Goal: Information Seeking & Learning: Find specific fact

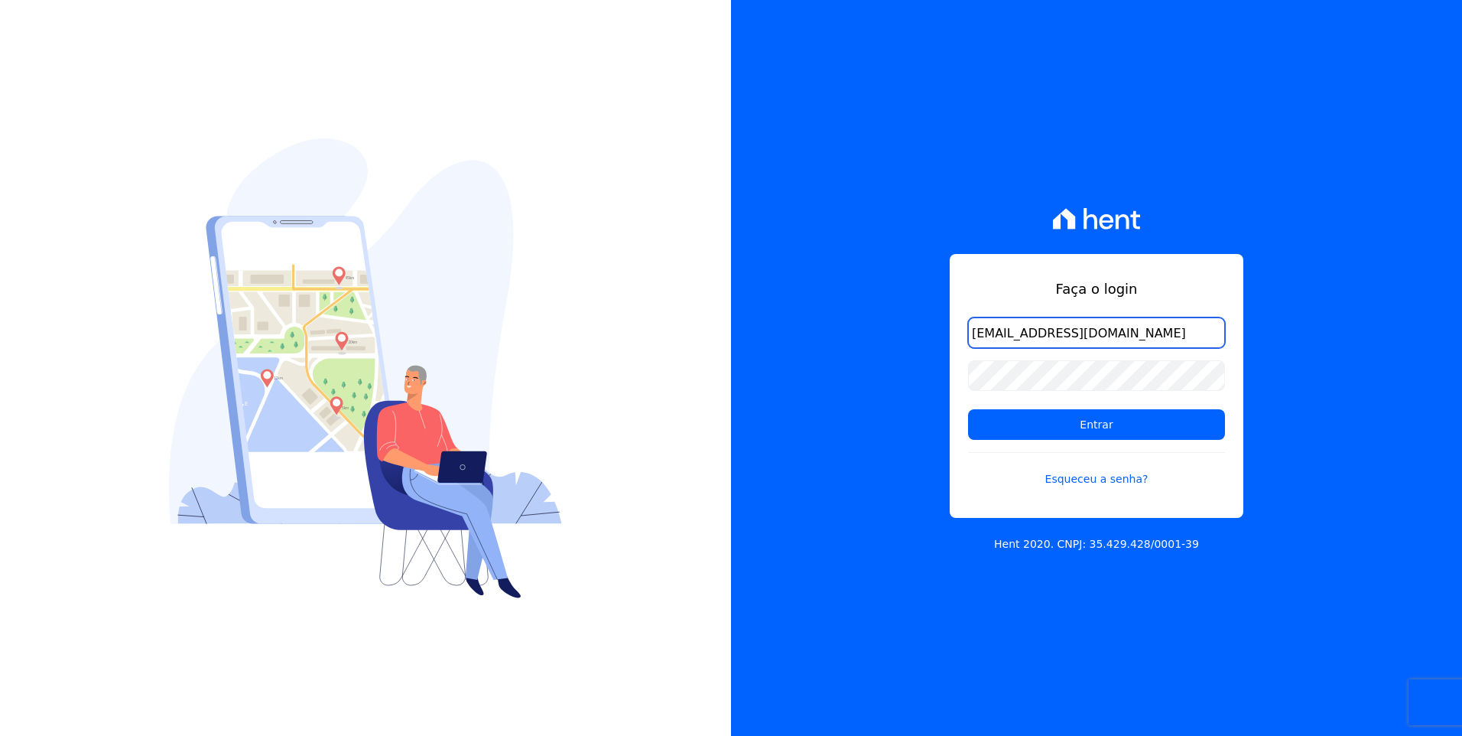
type input "[EMAIL_ADDRESS][DOMAIN_NAME]"
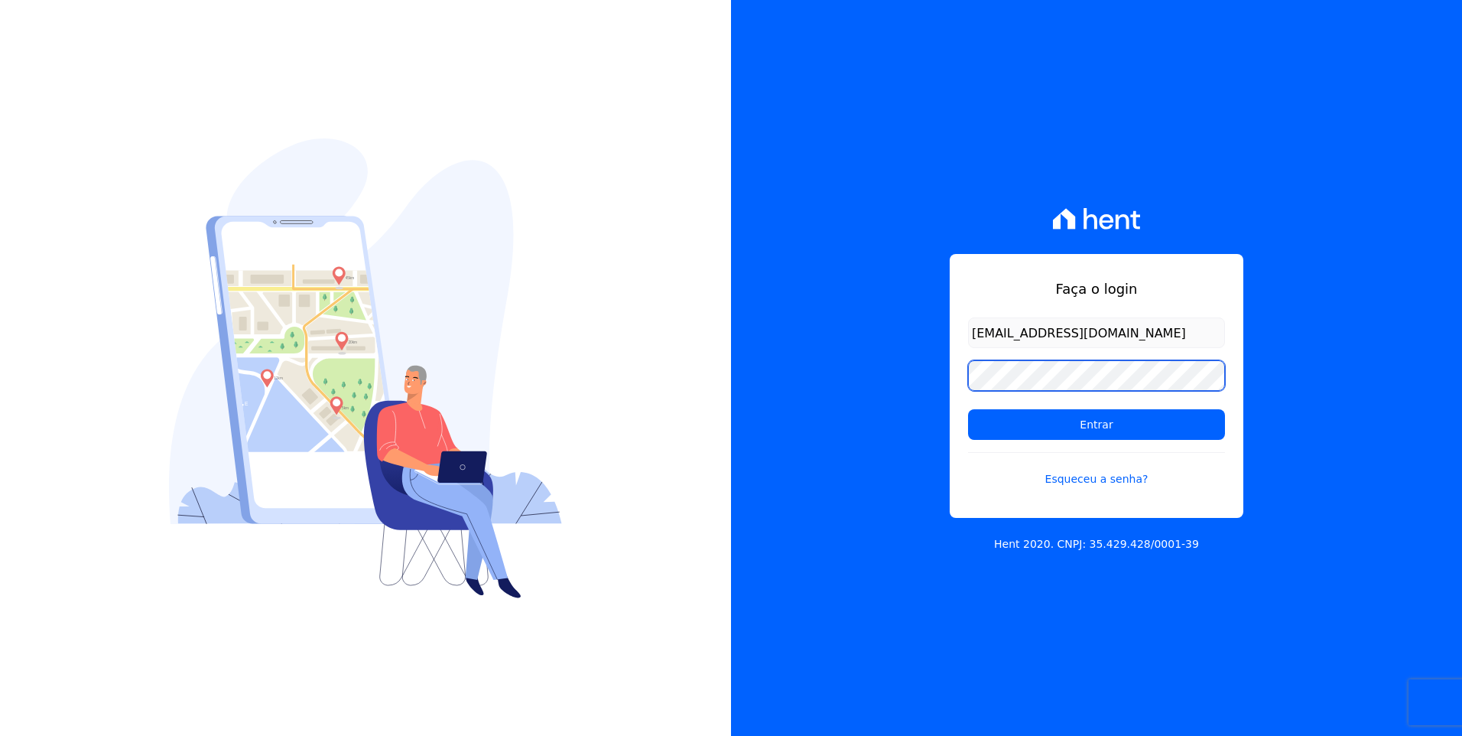
click at [968, 409] on input "Entrar" at bounding box center [1096, 424] width 257 height 31
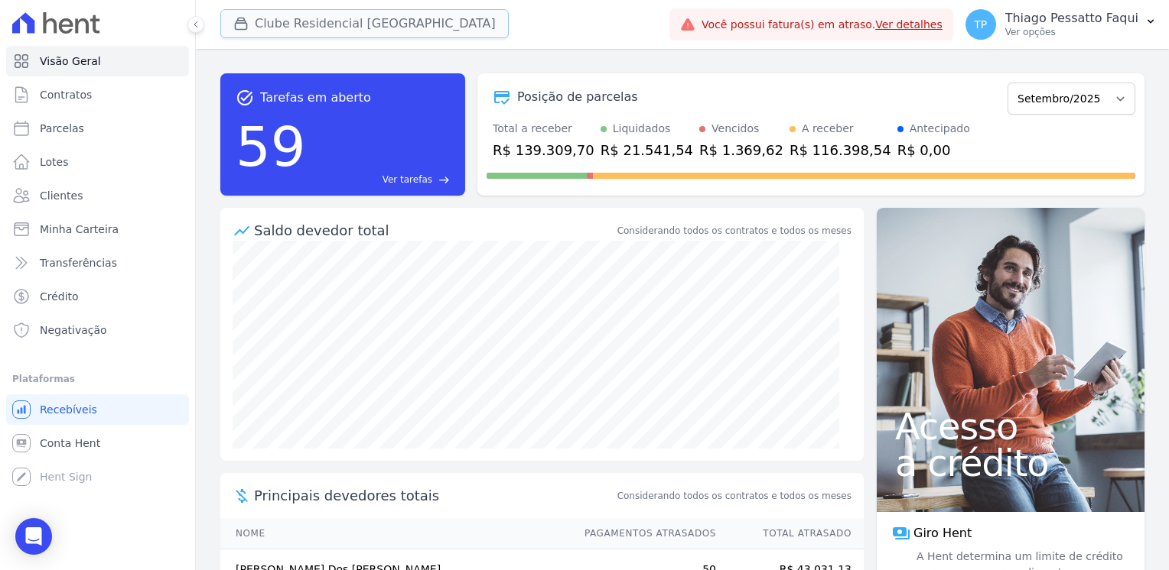
click at [281, 23] on button "Clube Residencial Saint Louis" at bounding box center [364, 23] width 288 height 29
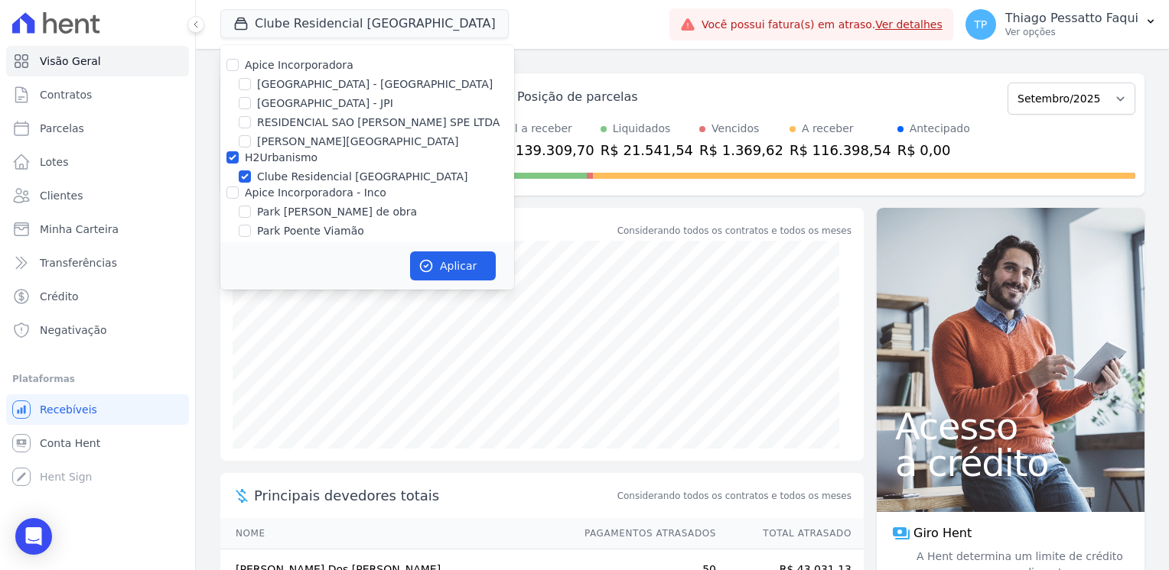
click at [273, 161] on label "H2Urbanismo" at bounding box center [281, 157] width 73 height 12
click at [239, 161] on input "H2Urbanismo" at bounding box center [232, 157] width 12 height 12
checkbox input "false"
click at [316, 195] on label "Apice Incorporadora - Inco" at bounding box center [315, 193] width 141 height 12
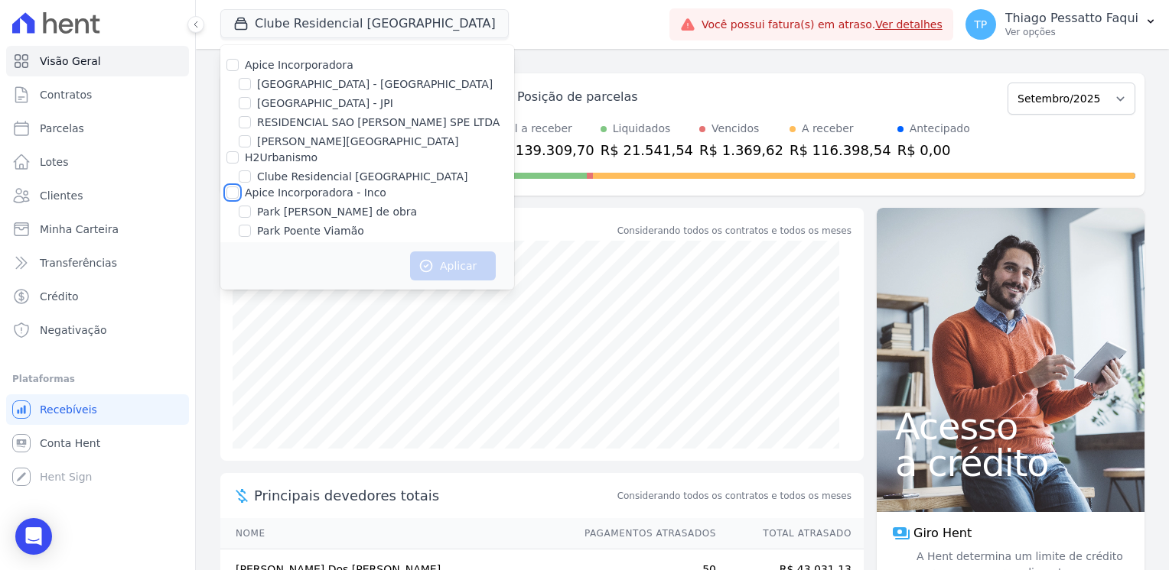
click at [239, 195] on input "Apice Incorporadora - Inco" at bounding box center [232, 193] width 12 height 12
checkbox input "true"
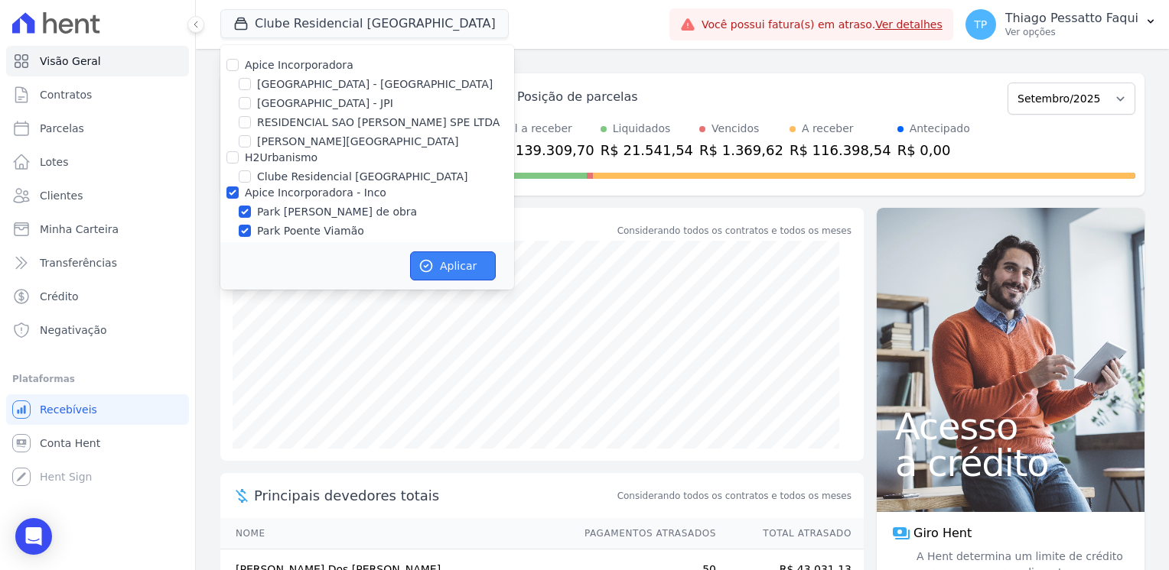
click at [440, 255] on button "Aplicar" at bounding box center [453, 266] width 86 height 29
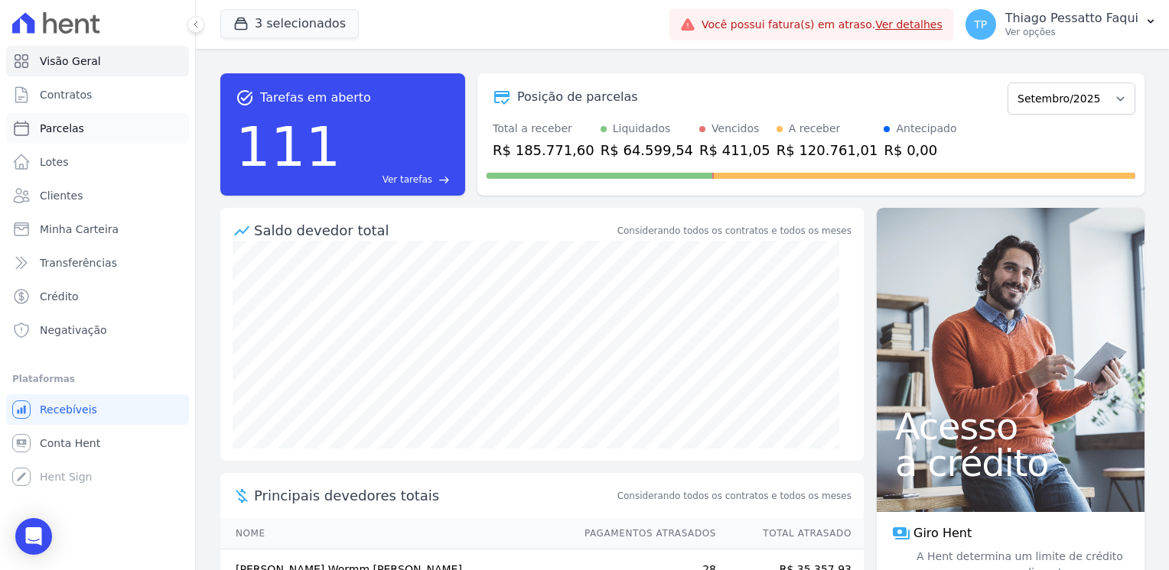
click at [91, 135] on link "Parcelas" at bounding box center [97, 128] width 183 height 31
select select
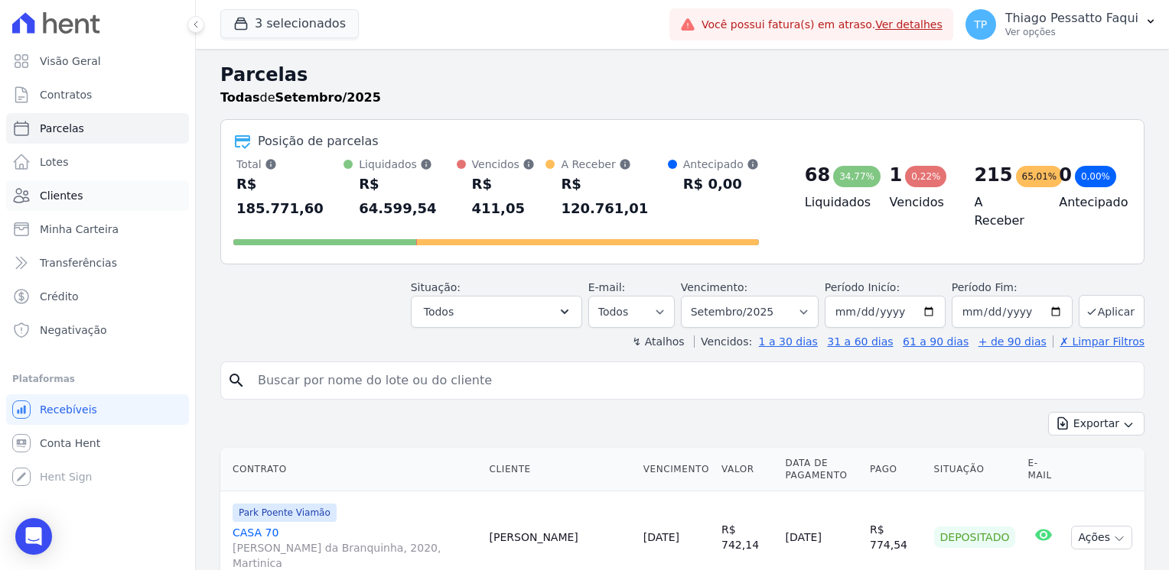
click at [59, 198] on span "Clientes" at bounding box center [61, 195] width 43 height 15
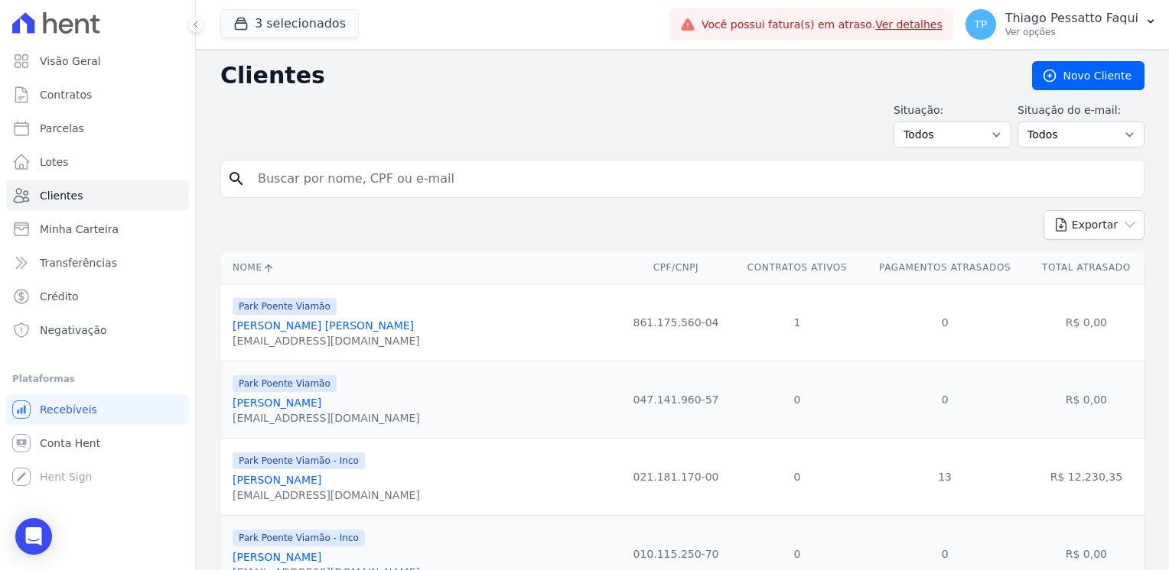
click at [358, 185] on input "search" at bounding box center [693, 179] width 889 height 31
type input "andreia"
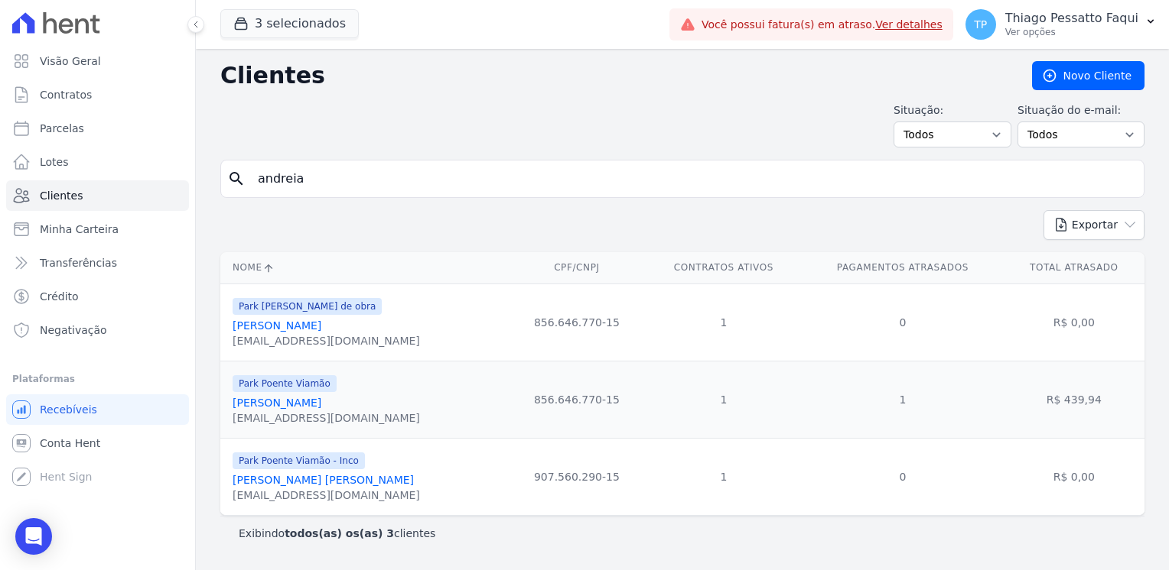
click at [345, 177] on input "andreia" at bounding box center [693, 179] width 889 height 31
type input "andrielly"
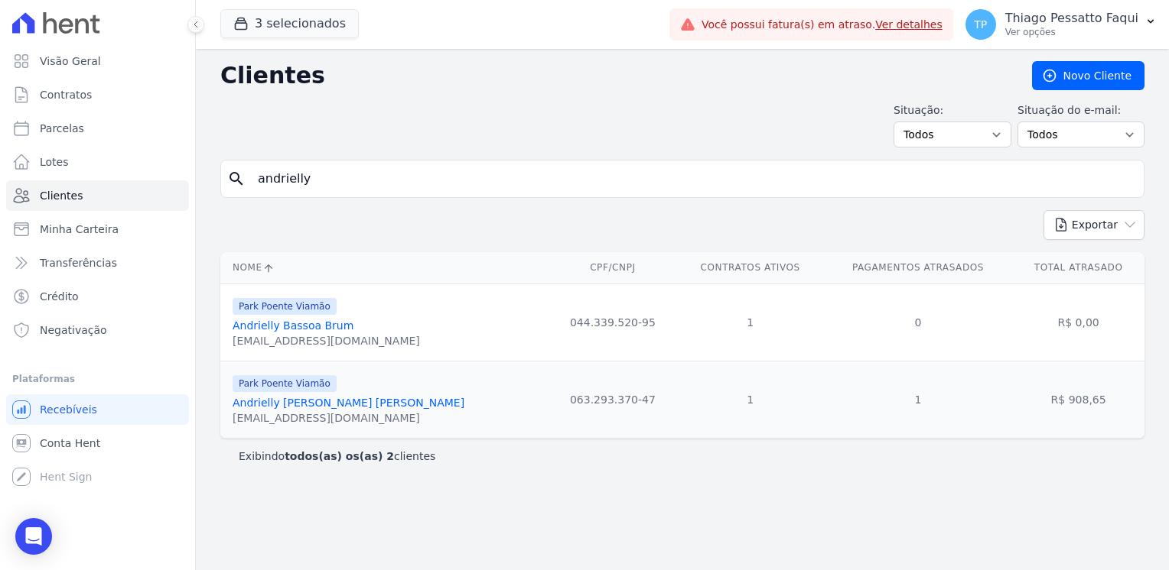
click at [373, 164] on input "andrielly" at bounding box center [693, 179] width 889 height 31
type input "susane"
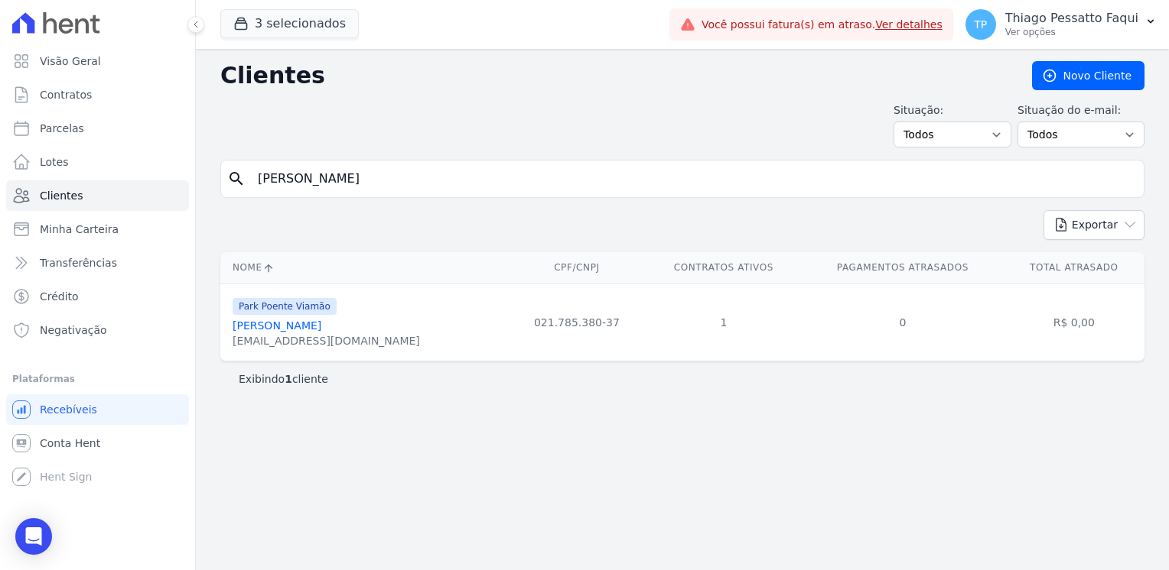
click at [563, 190] on input "susane" at bounding box center [693, 179] width 889 height 31
click at [563, 189] on input "susane" at bounding box center [693, 179] width 889 height 31
type input "luciane"
click at [388, 184] on input "luciane" at bounding box center [693, 179] width 889 height 31
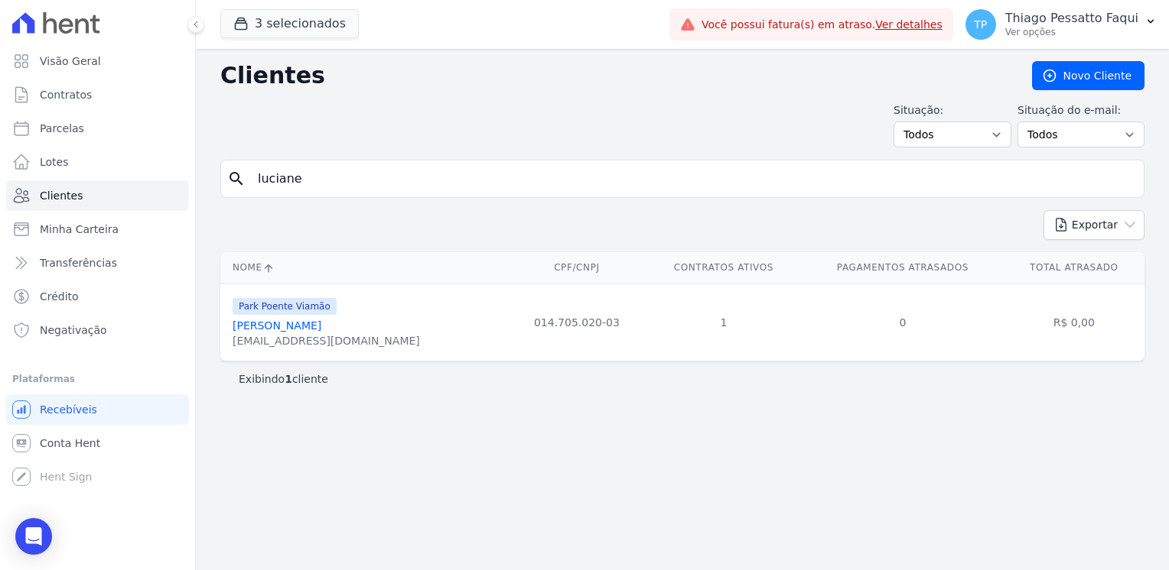
click at [388, 184] on input "luciane" at bounding box center [693, 179] width 889 height 31
type input "laura"
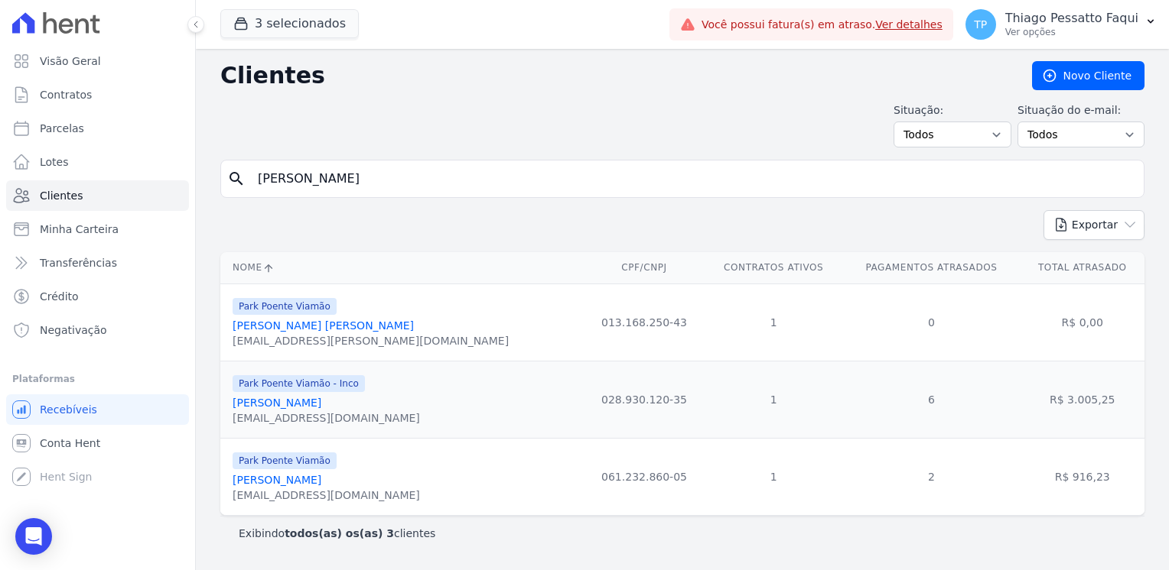
click at [447, 178] on input "laura" at bounding box center [693, 179] width 889 height 31
type input "bruno henrique"
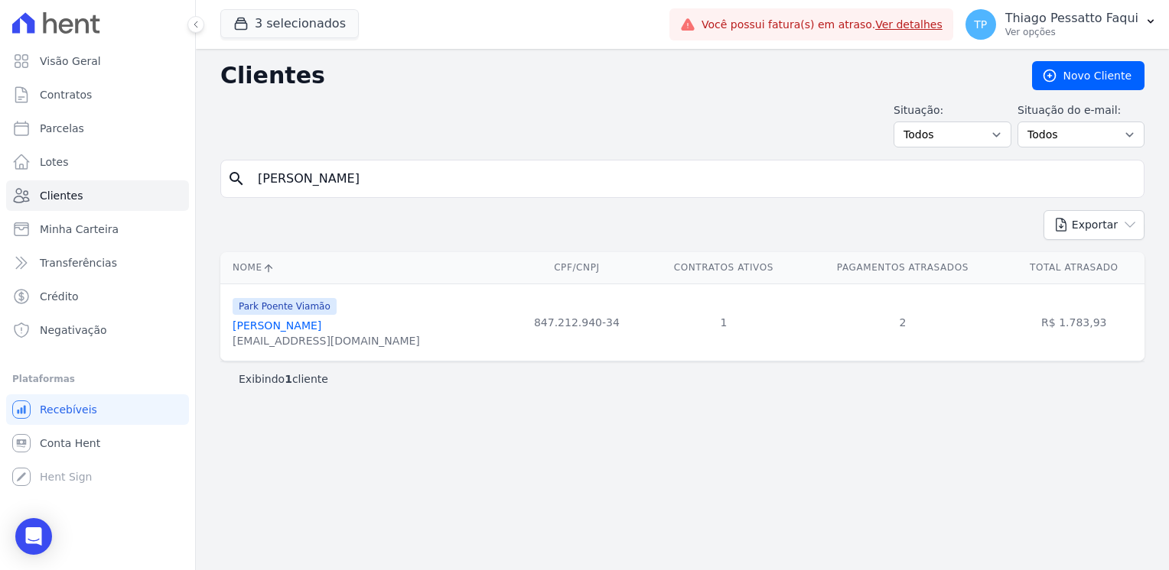
click at [447, 178] on input "bruno henrique" at bounding box center [693, 179] width 889 height 31
type input "taissa"
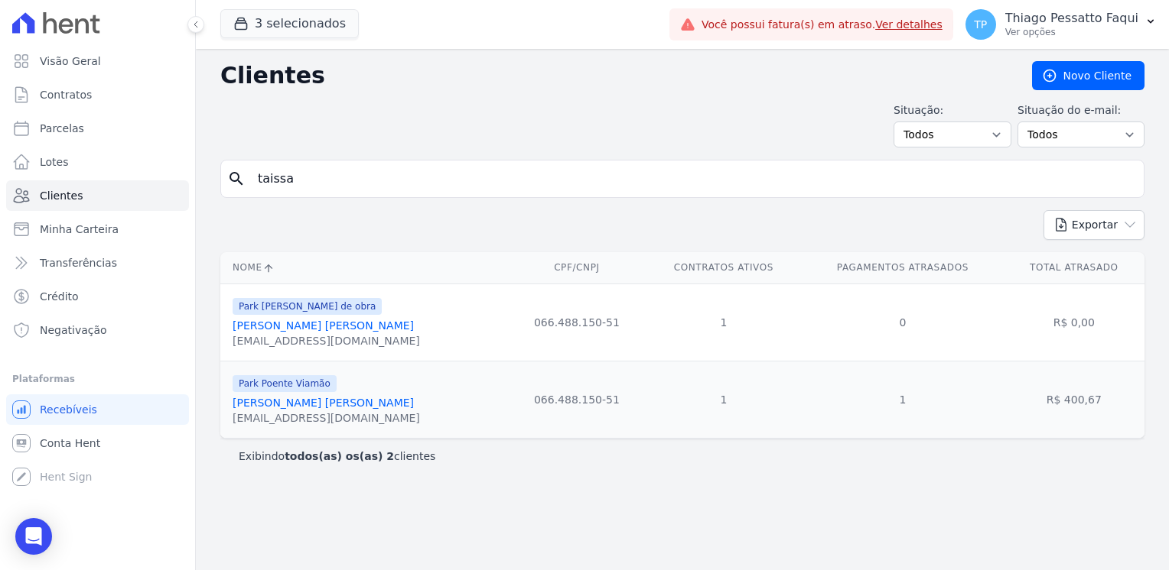
click at [334, 172] on input "taissa" at bounding box center [693, 179] width 889 height 31
type input "rafael moacir"
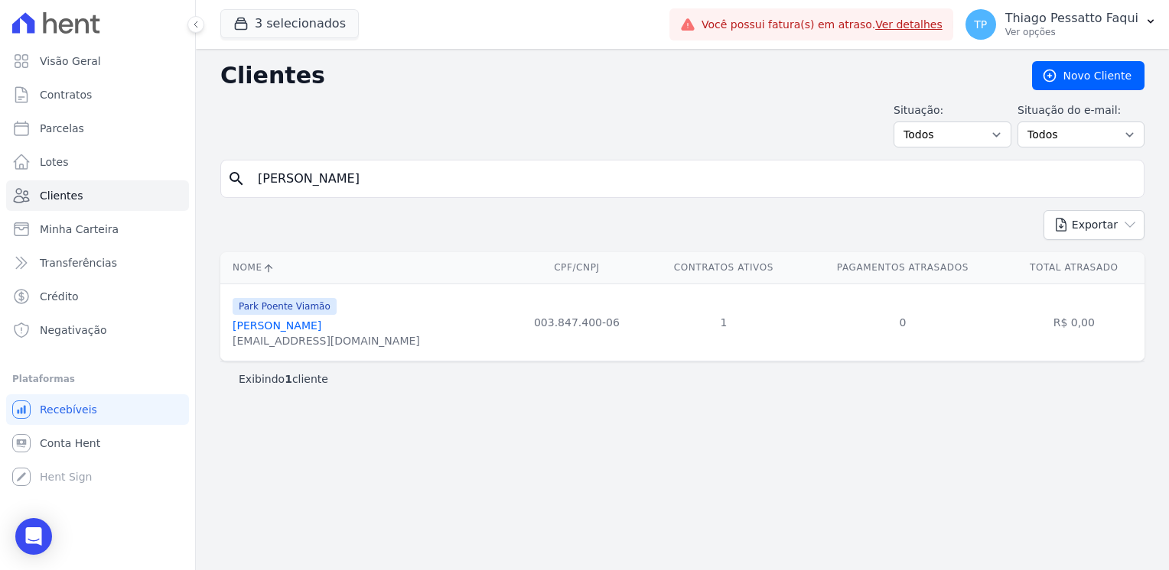
click at [275, 191] on input "rafael moacir" at bounding box center [693, 179] width 889 height 31
click at [276, 190] on input "rafael moacir" at bounding box center [693, 179] width 889 height 31
click at [280, 185] on input "rafael moacir" at bounding box center [693, 179] width 889 height 31
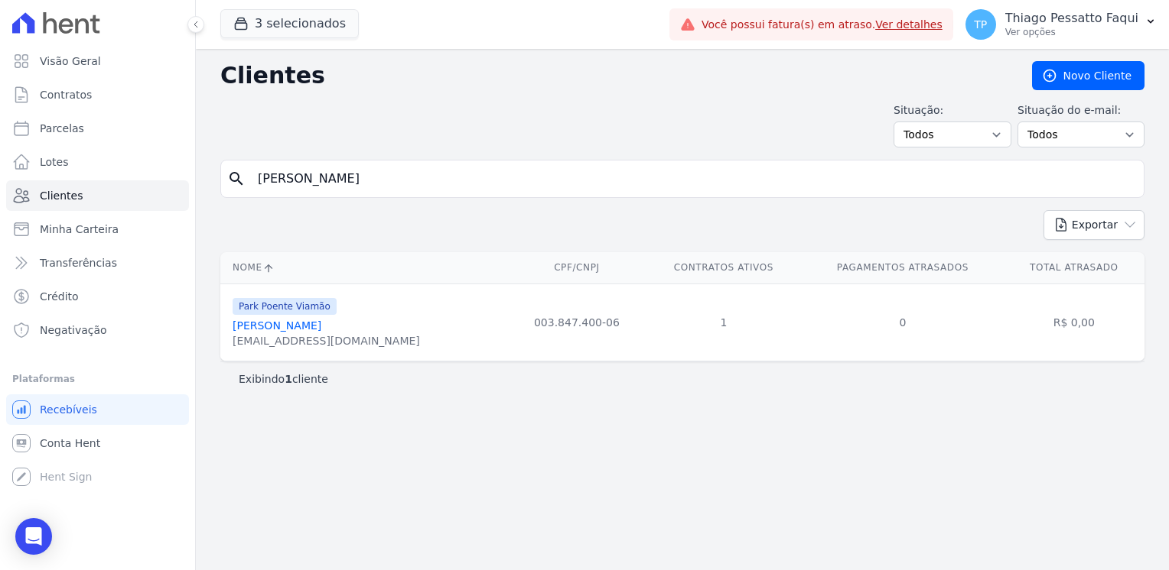
type input "gabriela"
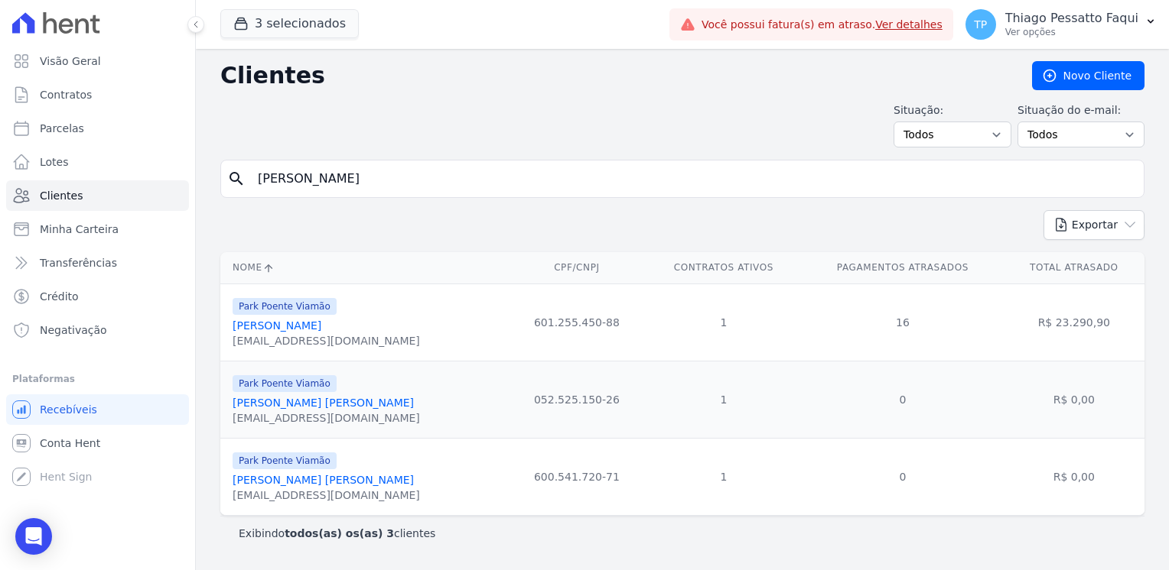
click at [392, 173] on input "gabriela" at bounding box center [693, 179] width 889 height 31
type input "fabio da rosa"
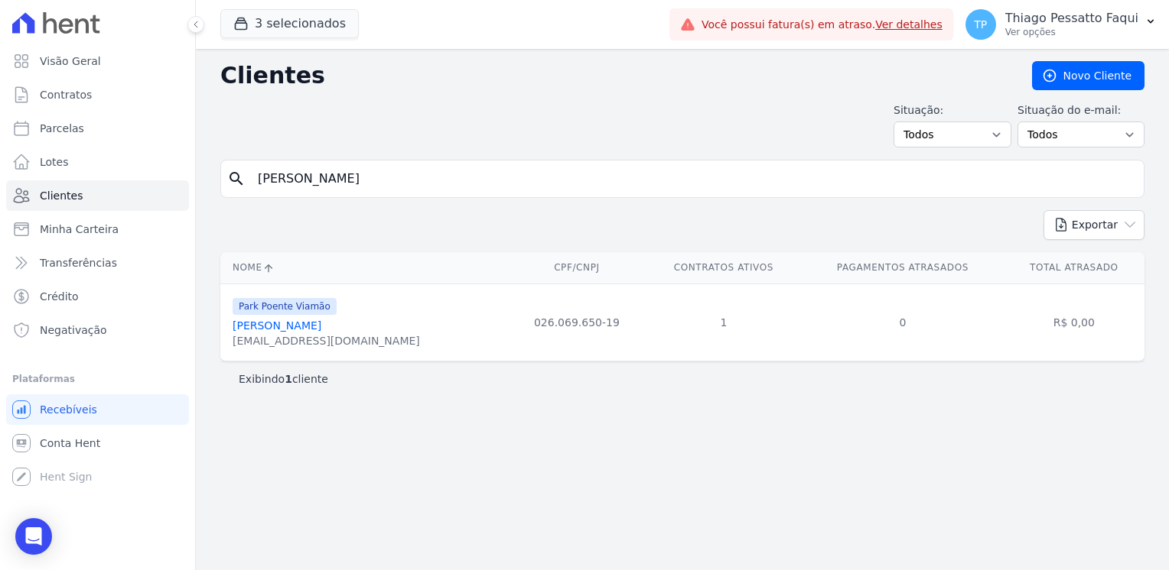
click at [570, 177] on input "fabio da rosa" at bounding box center [693, 179] width 889 height 31
type input "daiane"
click at [352, 177] on input "daiane" at bounding box center [693, 179] width 889 height 31
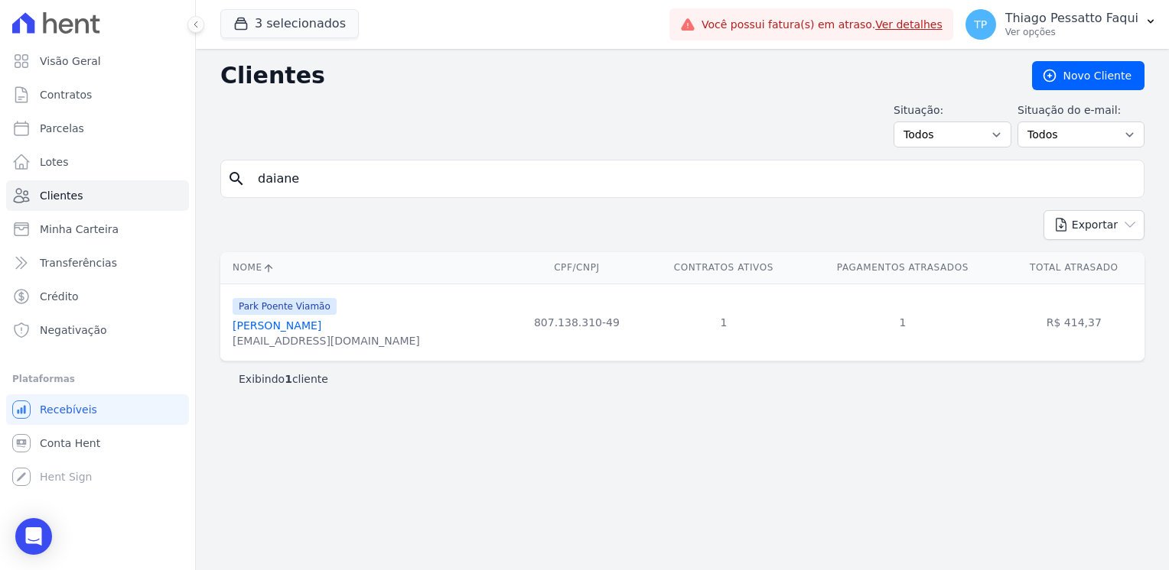
click at [352, 177] on input "daiane" at bounding box center [693, 179] width 889 height 31
type input "angela punt"
drag, startPoint x: 305, startPoint y: 194, endPoint x: 304, endPoint y: 185, distance: 9.3
click at [305, 194] on div "search angela punt" at bounding box center [682, 179] width 924 height 38
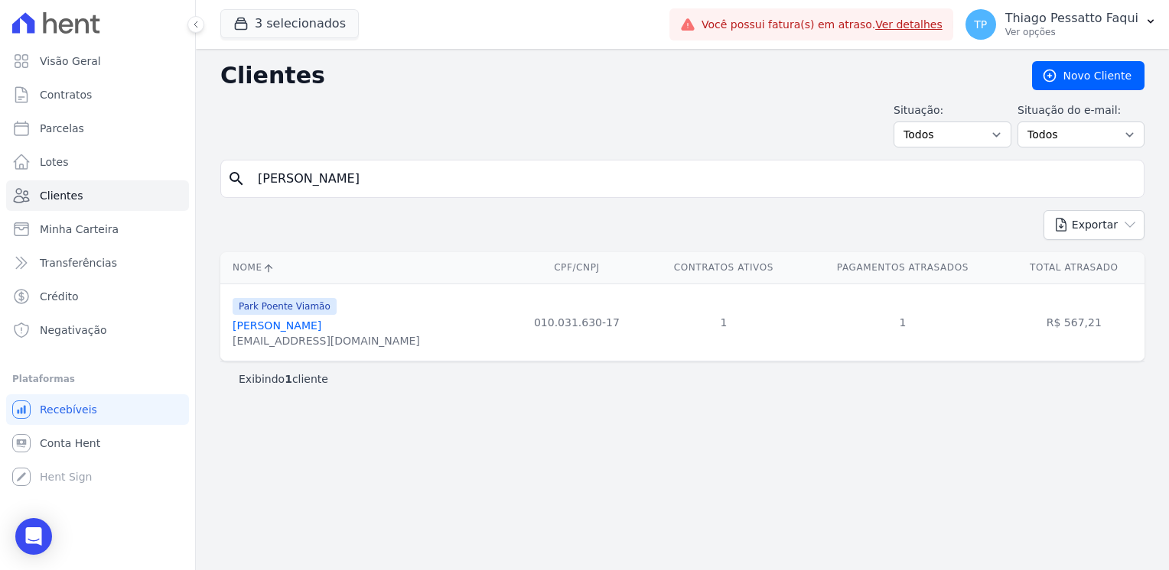
click at [303, 179] on input "angela punt" at bounding box center [693, 179] width 889 height 31
type input "christian"
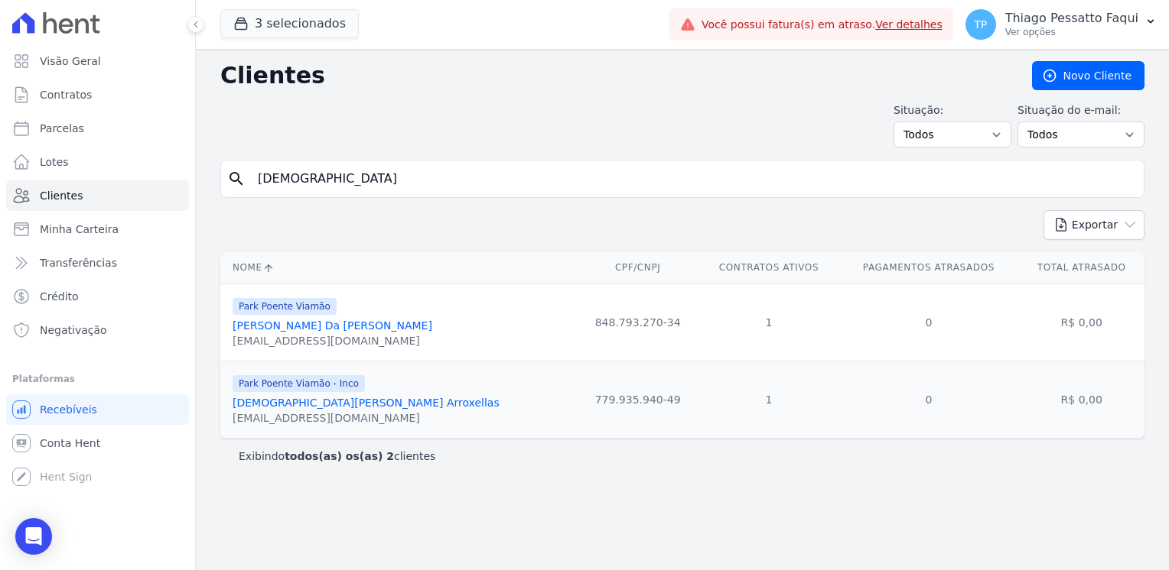
click at [313, 167] on input "christian" at bounding box center [693, 179] width 889 height 31
type input "anderson rodrigo"
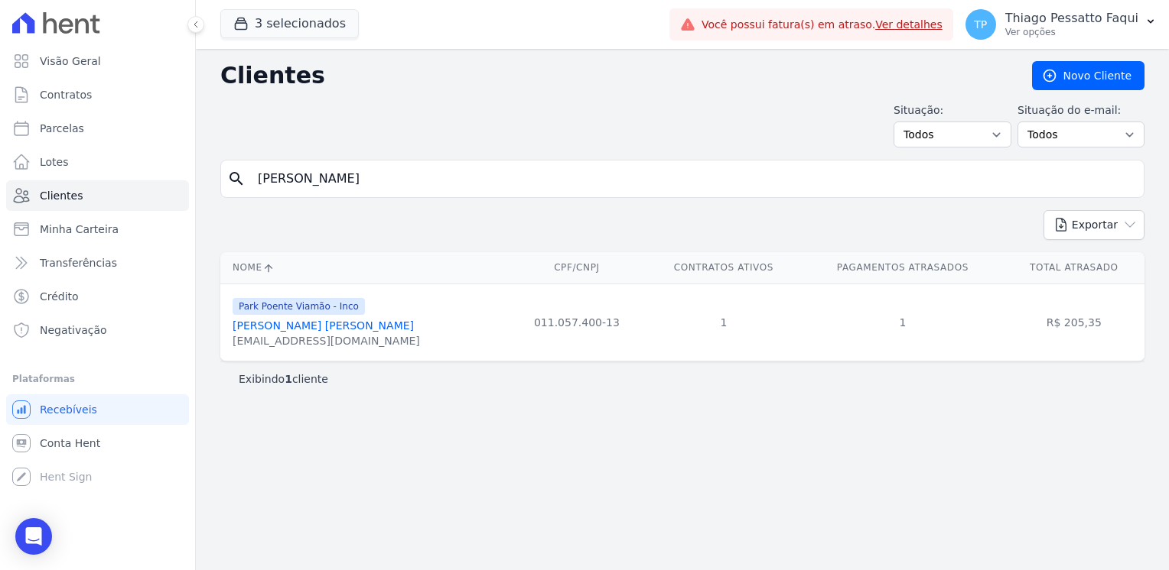
click at [424, 190] on input "anderson rodrigo" at bounding box center [693, 179] width 889 height 31
click at [424, 189] on input "anderson rodrigo" at bounding box center [693, 179] width 889 height 31
type input "felipe klug"
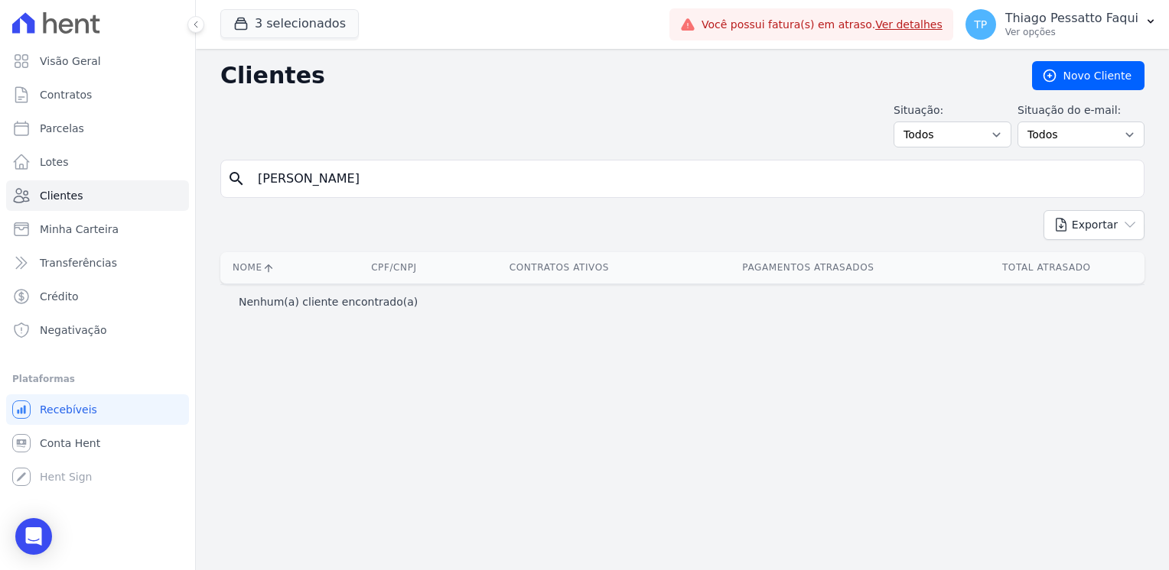
click at [256, 178] on input "felipe klug" at bounding box center [693, 179] width 889 height 31
type input "filipe klug"
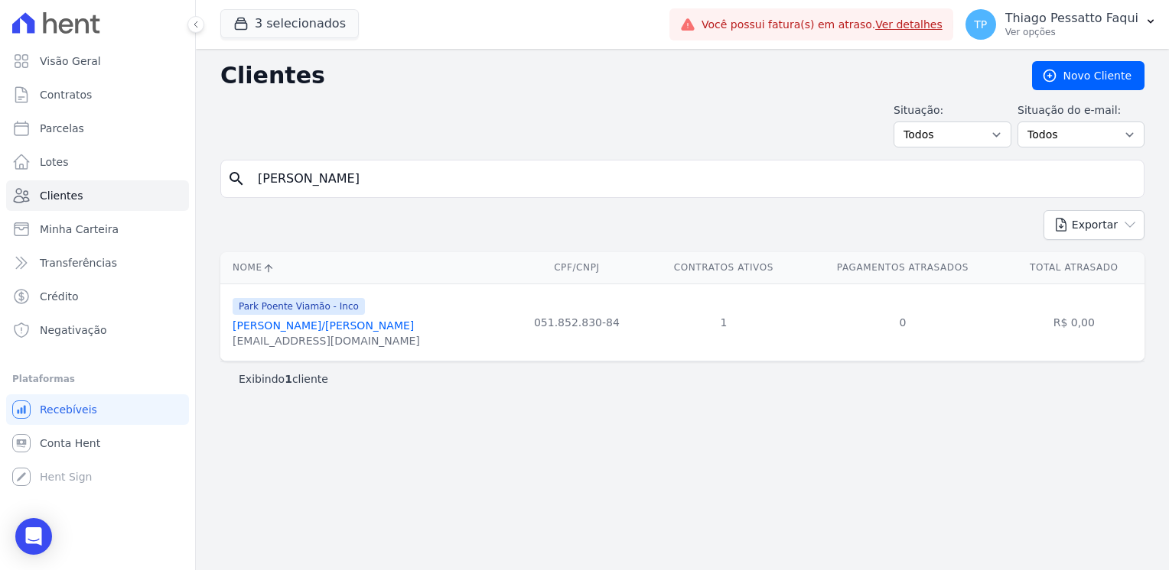
click at [367, 172] on input "filipe klug" at bounding box center [693, 179] width 889 height 31
type input "cristiano amaral"
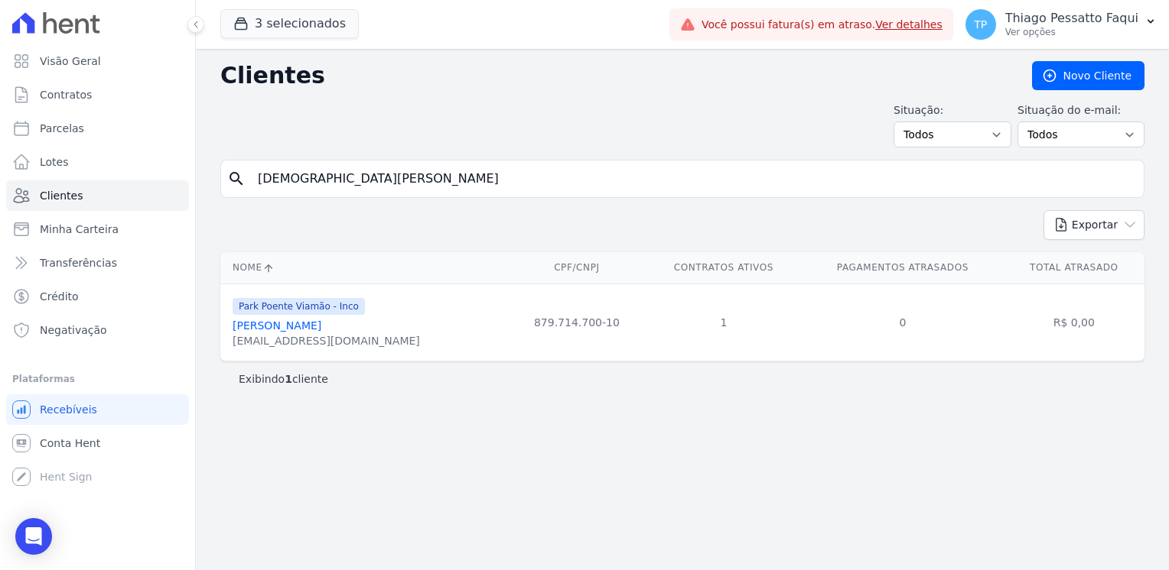
click at [442, 179] on input "cristiano amaral" at bounding box center [693, 179] width 889 height 31
type input "bruna franciele"
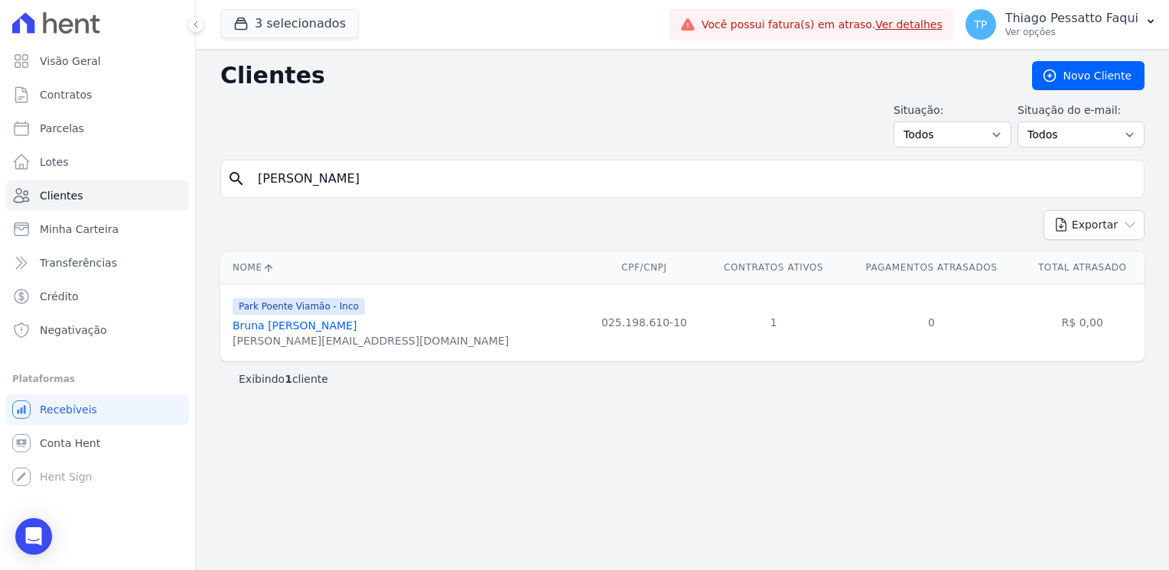
click at [314, 179] on input "bruna franciele" at bounding box center [693, 179] width 889 height 31
type input "arthur dos santos"
drag, startPoint x: 1159, startPoint y: 318, endPoint x: 1165, endPoint y: 324, distance: 8.7
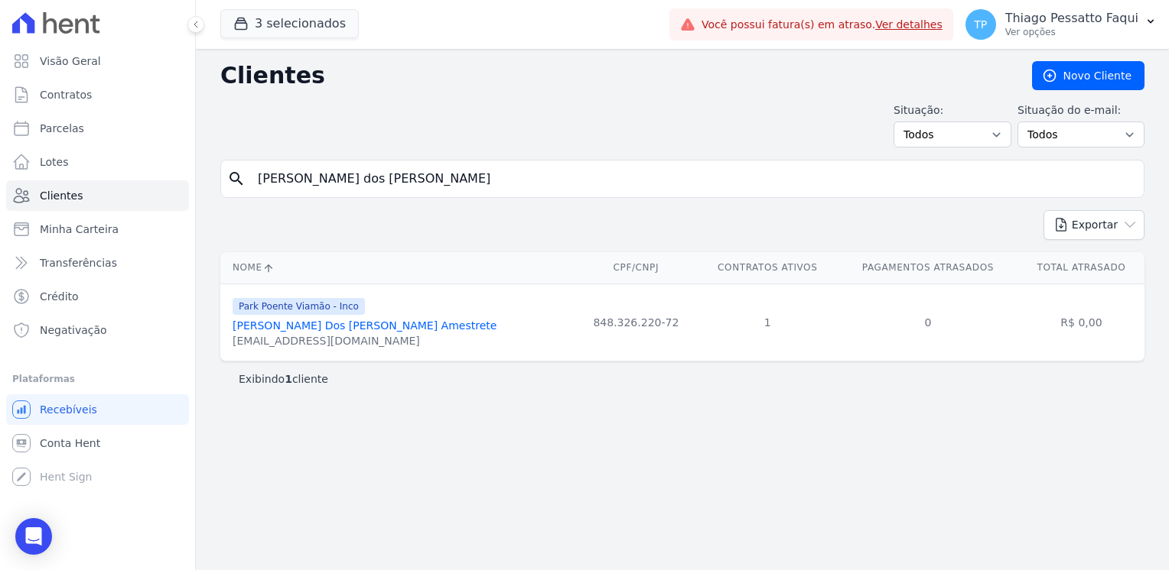
click at [1160, 318] on div "Nome CPF/CNPJ Contratos Ativos Pagamentos Atrasados Total Atrasado Park Poente …" at bounding box center [682, 307] width 973 height 122
click at [321, 179] on input "arthur dos santos" at bounding box center [693, 179] width 889 height 31
type input "viviane"
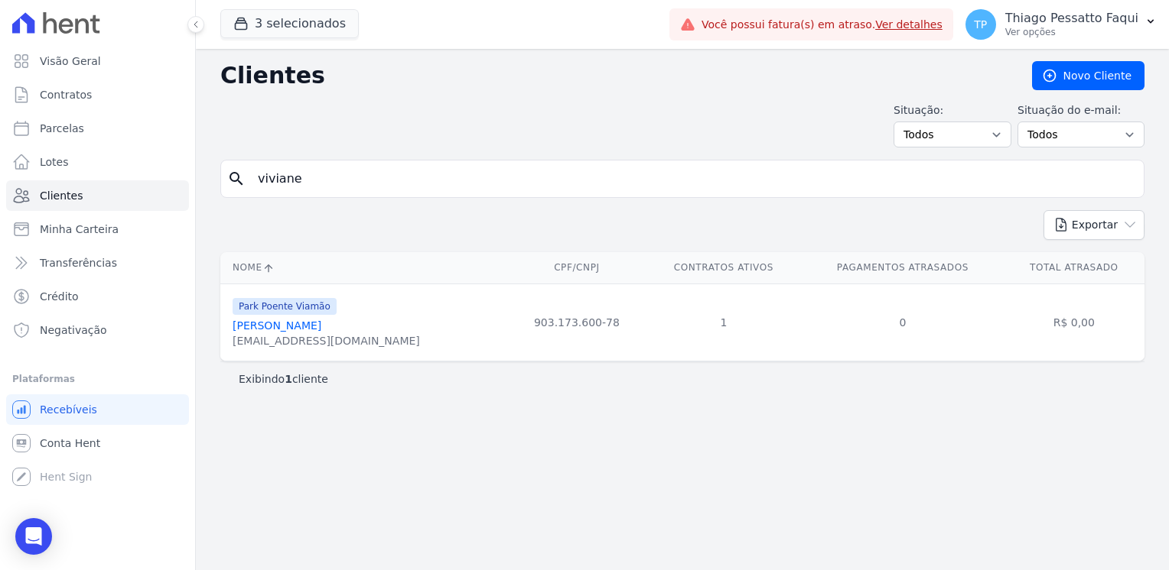
click at [482, 181] on input "viviane" at bounding box center [693, 179] width 889 height 31
type input "roger santos"
click at [339, 188] on input "roger santos" at bounding box center [693, 179] width 889 height 31
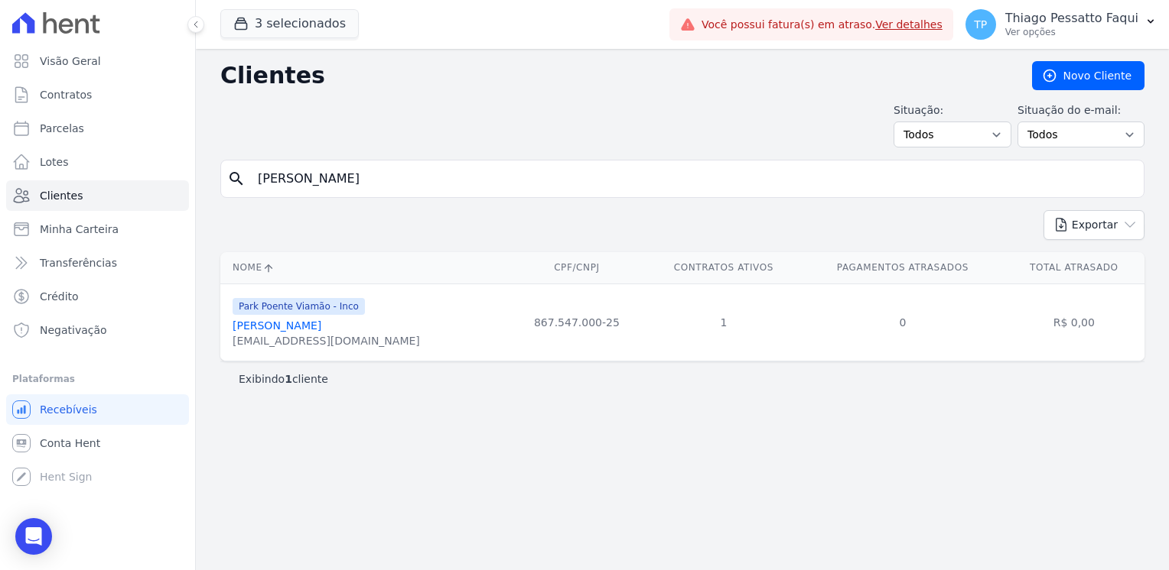
click at [339, 188] on input "roger santos" at bounding box center [693, 179] width 889 height 31
type input "thaise"
click at [1165, 292] on div "Nome CPF/CNPJ Contratos Ativos Pagamentos Atrasados Total Atrasado Park Poente …" at bounding box center [682, 307] width 973 height 122
click at [462, 190] on input "thaise" at bounding box center [693, 179] width 889 height 31
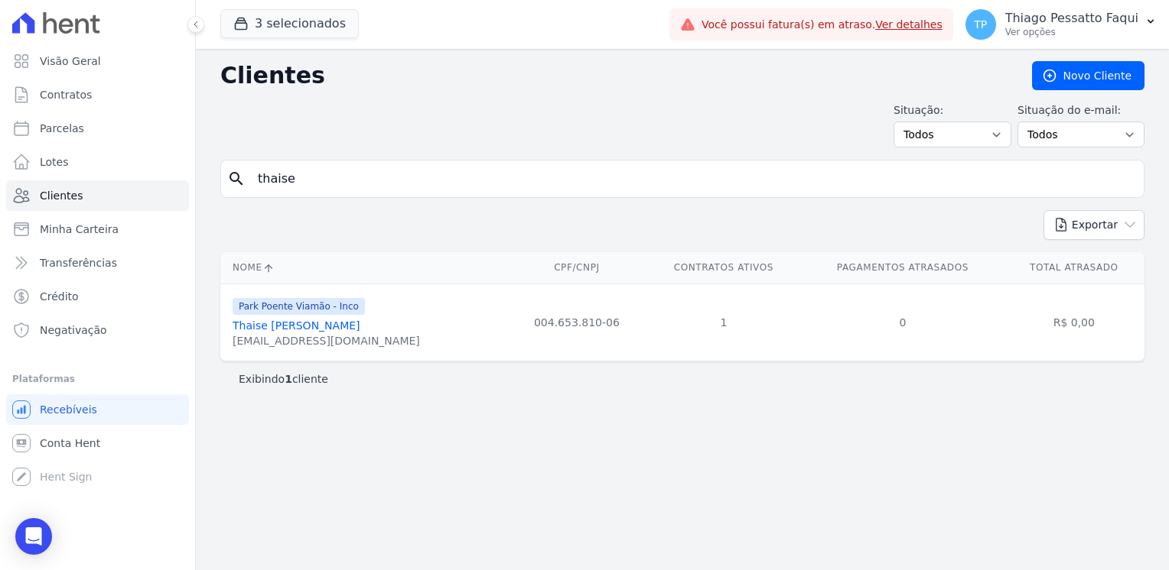
click at [462, 190] on input "thaise" at bounding box center [693, 179] width 889 height 31
type input "robson"
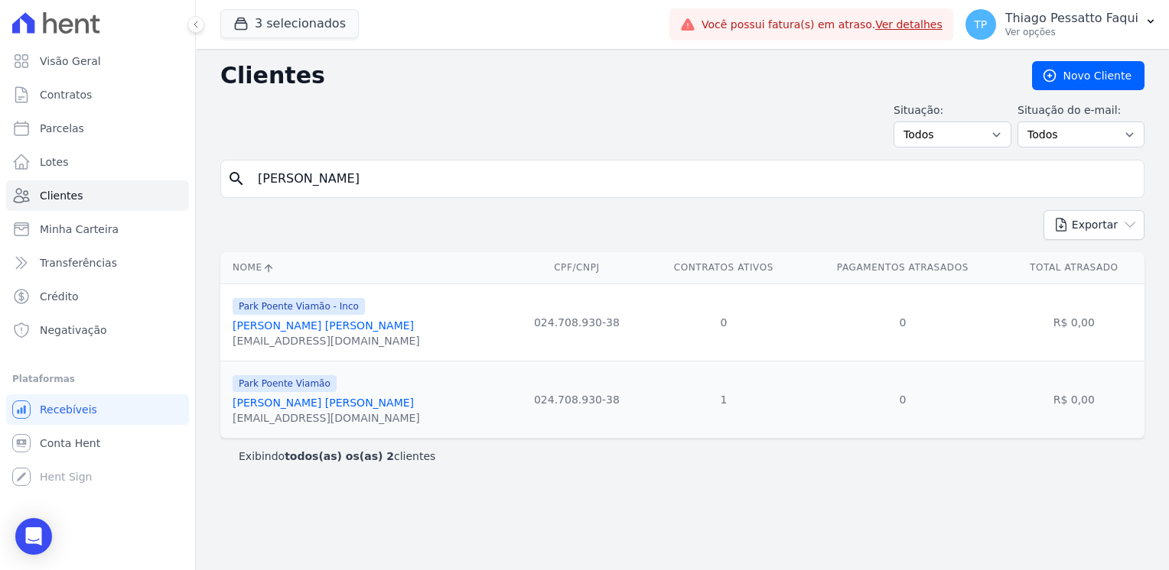
click at [345, 167] on input "robson" at bounding box center [693, 179] width 889 height 31
type input "rafael"
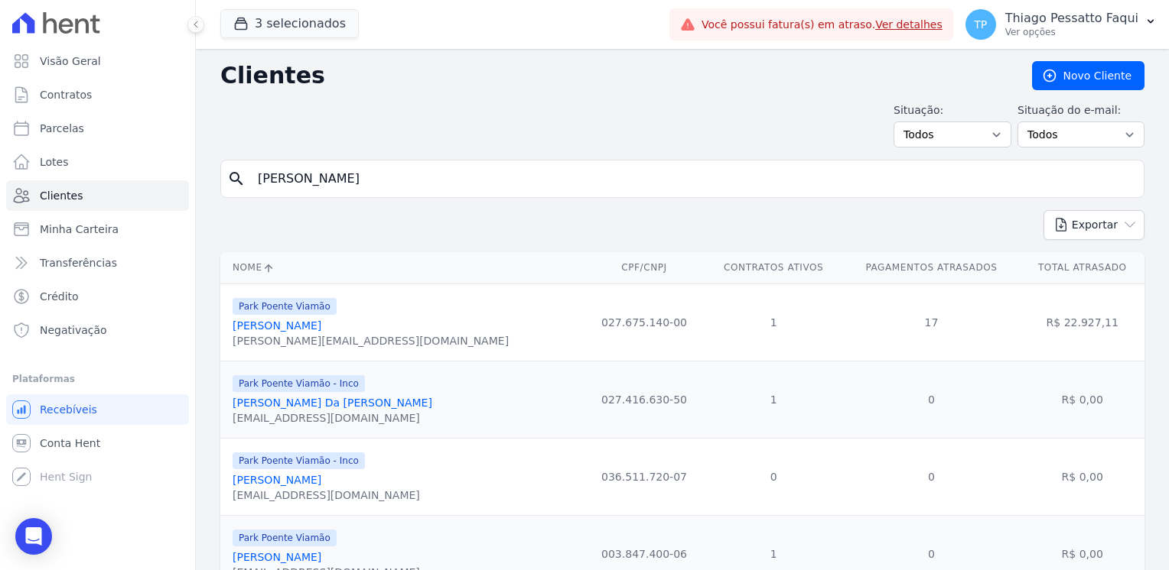
click at [314, 170] on input "rafael" at bounding box center [693, 179] width 889 height 31
type input "nelson"
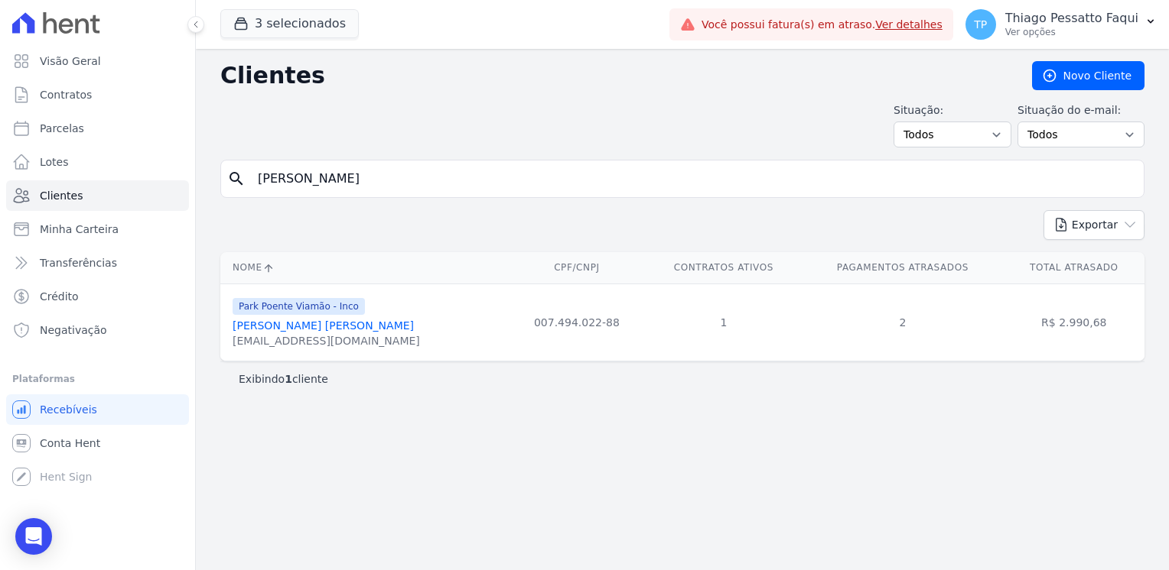
click at [350, 184] on input "nelson" at bounding box center [693, 179] width 889 height 31
type input "nathalia"
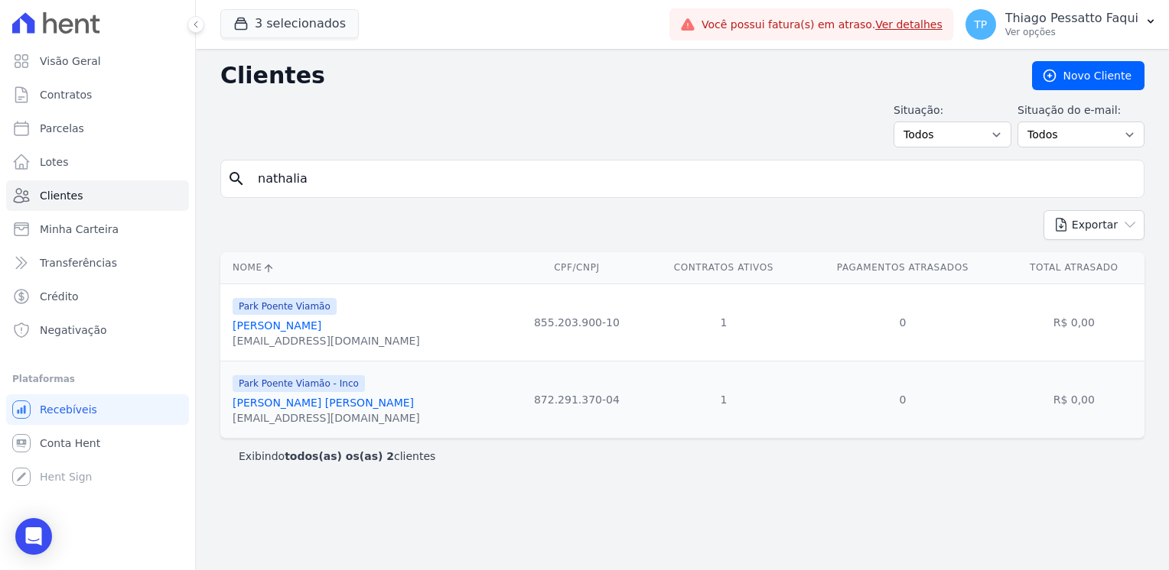
click at [437, 179] on input "nathalia" at bounding box center [693, 179] width 889 height 31
type input "miguel"
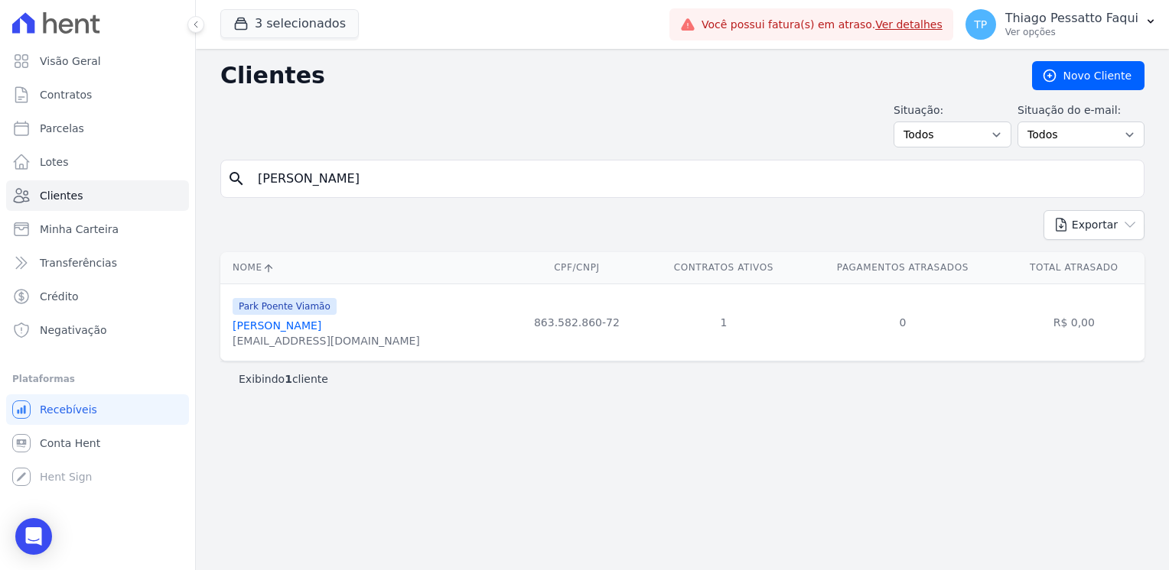
click at [510, 172] on input "miguel" at bounding box center [693, 179] width 889 height 31
type input "mauren"
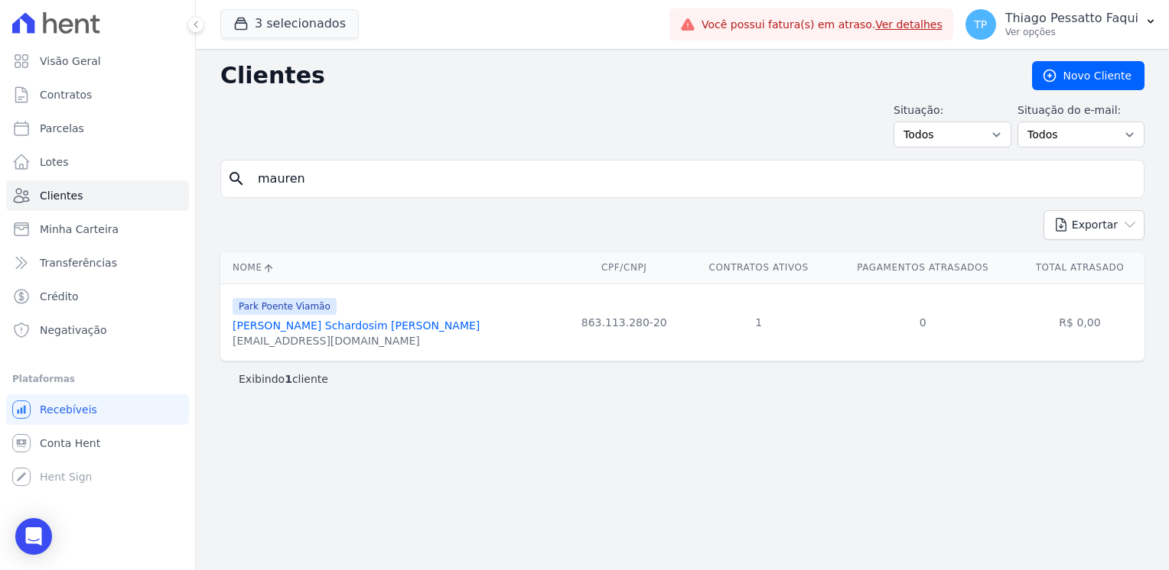
click at [414, 171] on input "mauren" at bounding box center [693, 179] width 889 height 31
type input "matheus gomes"
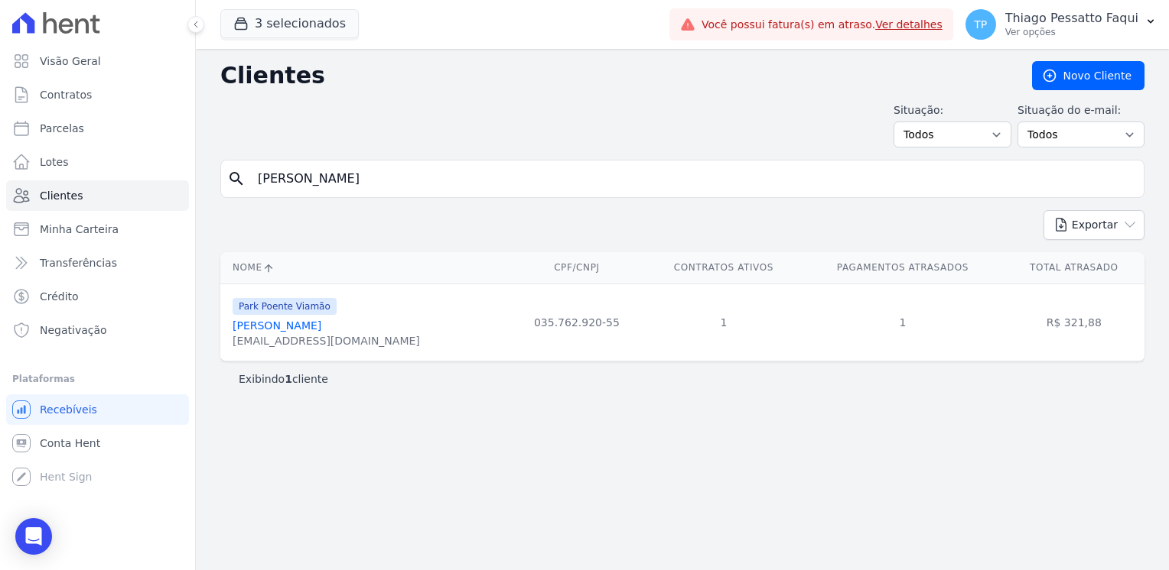
click at [486, 195] on div "search matheus gomes" at bounding box center [682, 179] width 924 height 38
click at [486, 193] on div "search matheus gomes" at bounding box center [682, 179] width 924 height 38
click at [483, 184] on input "matheus gomes" at bounding box center [693, 179] width 889 height 31
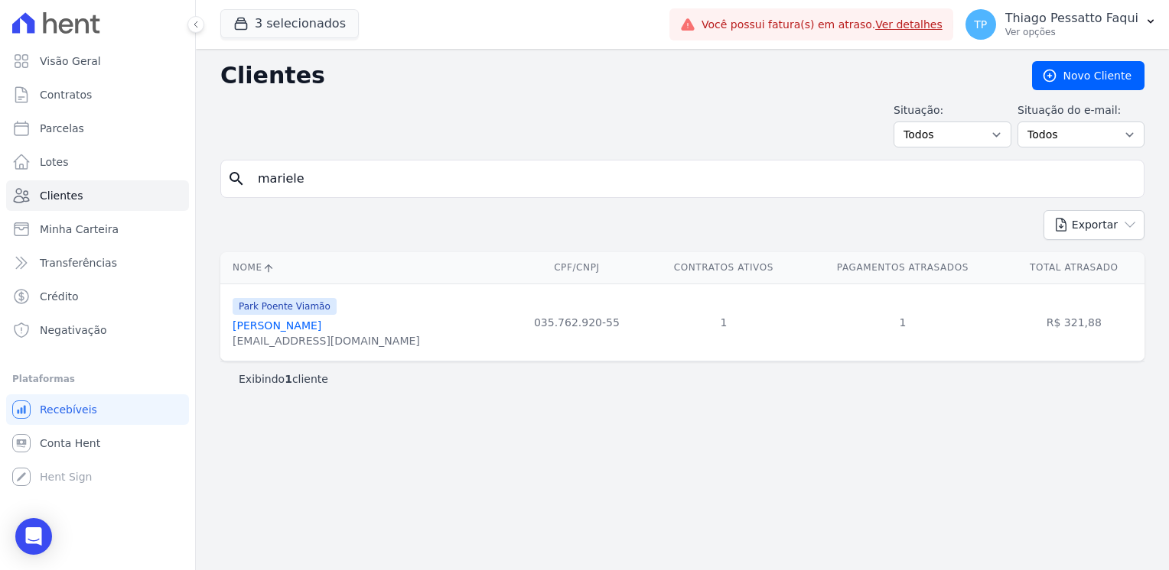
type input "mariele"
click at [452, 187] on input "mariele" at bounding box center [693, 179] width 889 height 31
type input "liliana"
click at [327, 164] on input "liliana" at bounding box center [693, 179] width 889 height 31
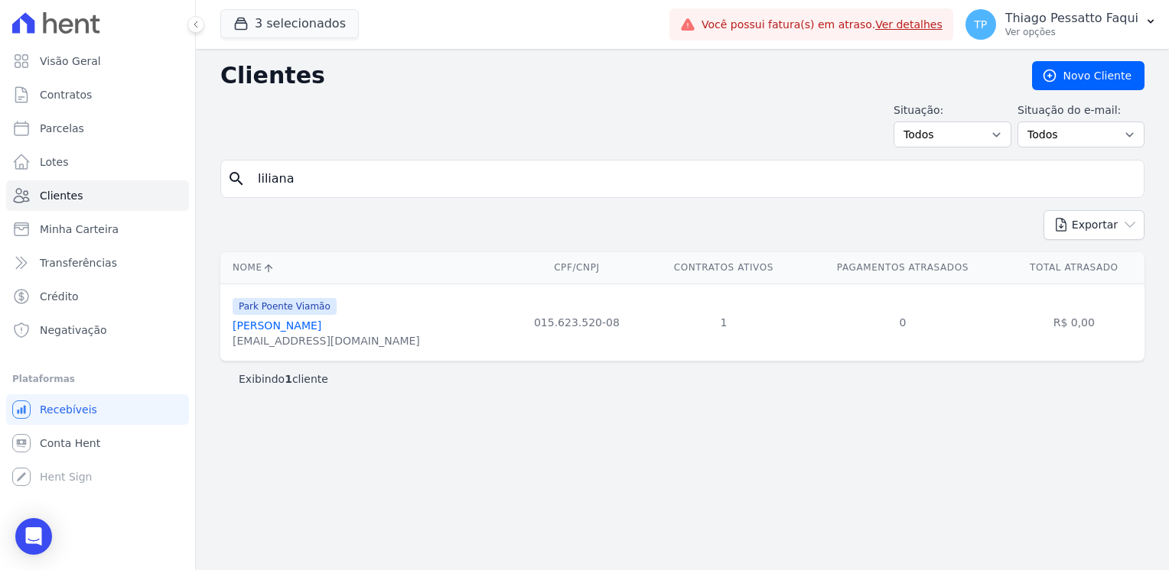
click at [327, 164] on input "liliana" at bounding box center [693, 179] width 889 height 31
type input "leandro"
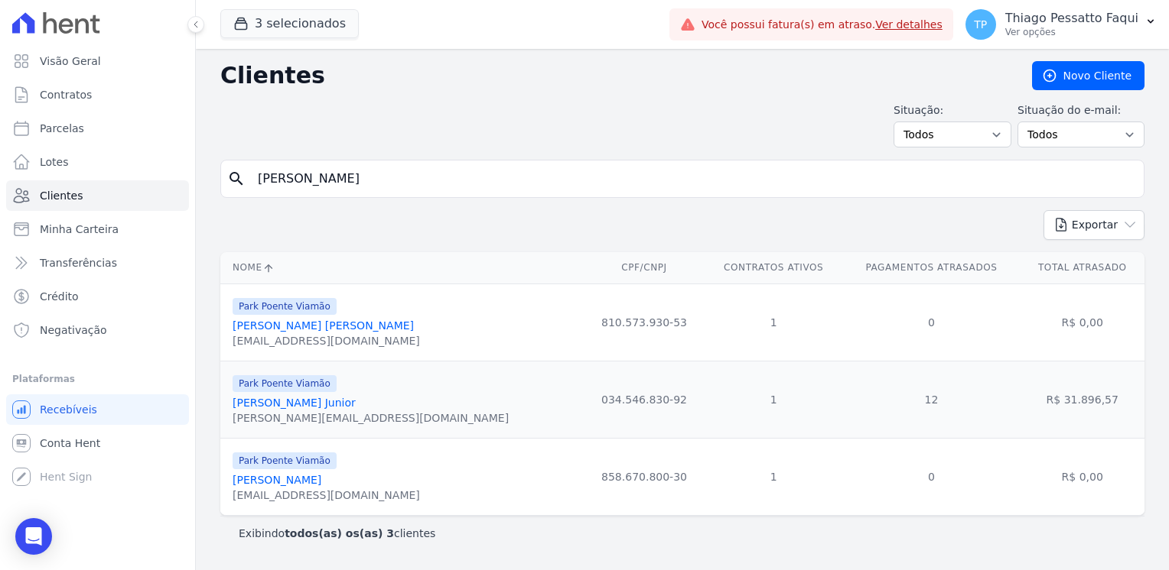
click at [333, 173] on input "leandro" at bounding box center [693, 179] width 889 height 31
type input "julia"
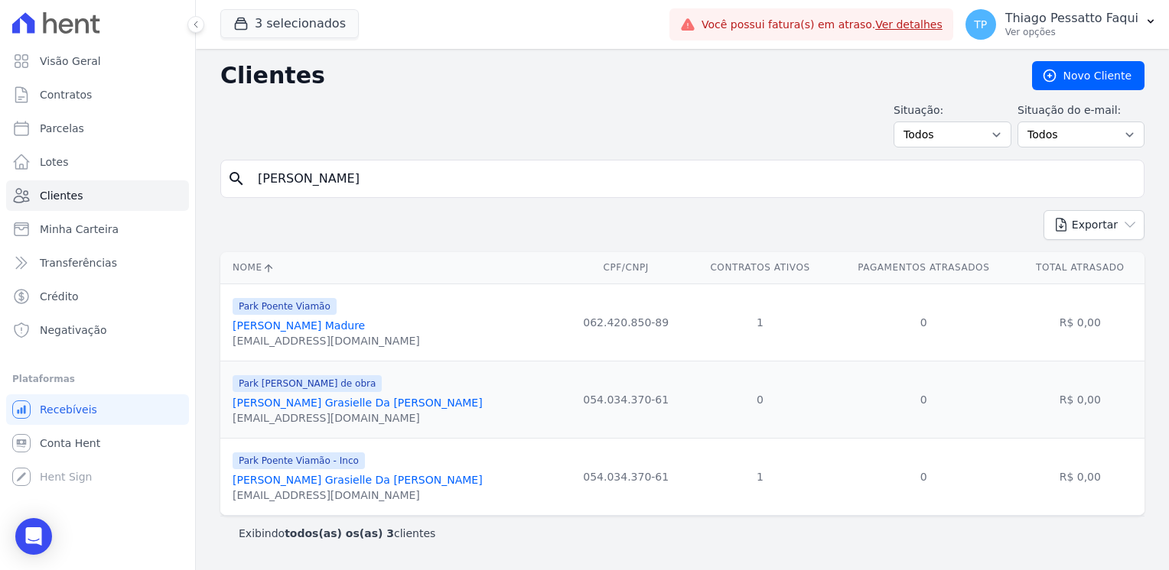
click at [404, 161] on div "search julia" at bounding box center [682, 179] width 924 height 38
click at [399, 175] on input "julia" at bounding box center [693, 179] width 889 height 31
click at [398, 176] on input "julia" at bounding box center [693, 179] width 889 height 31
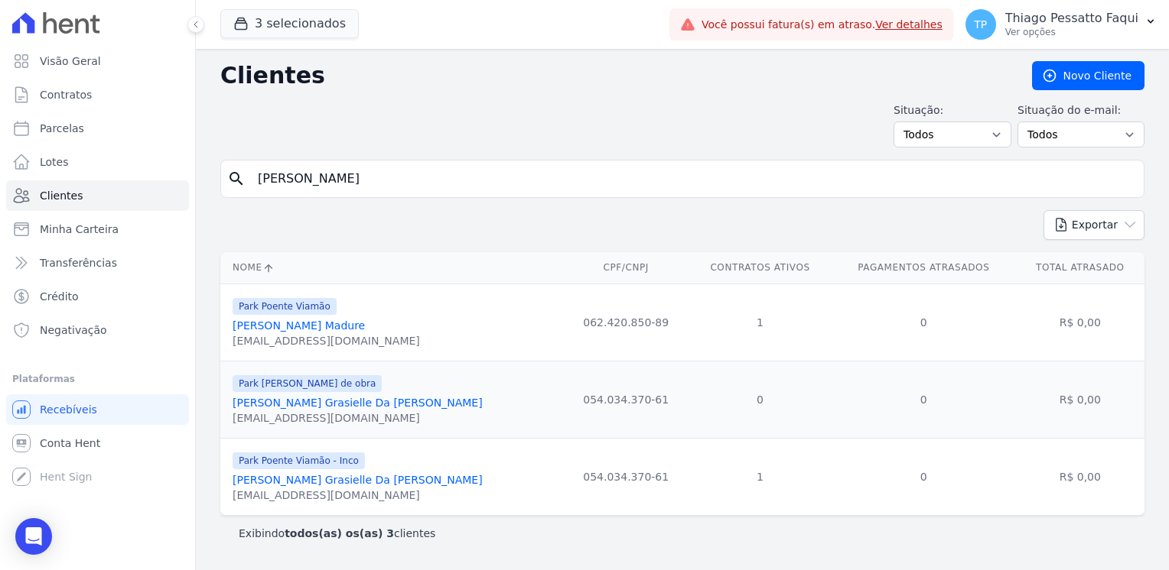
type input "fernanda carmozina"
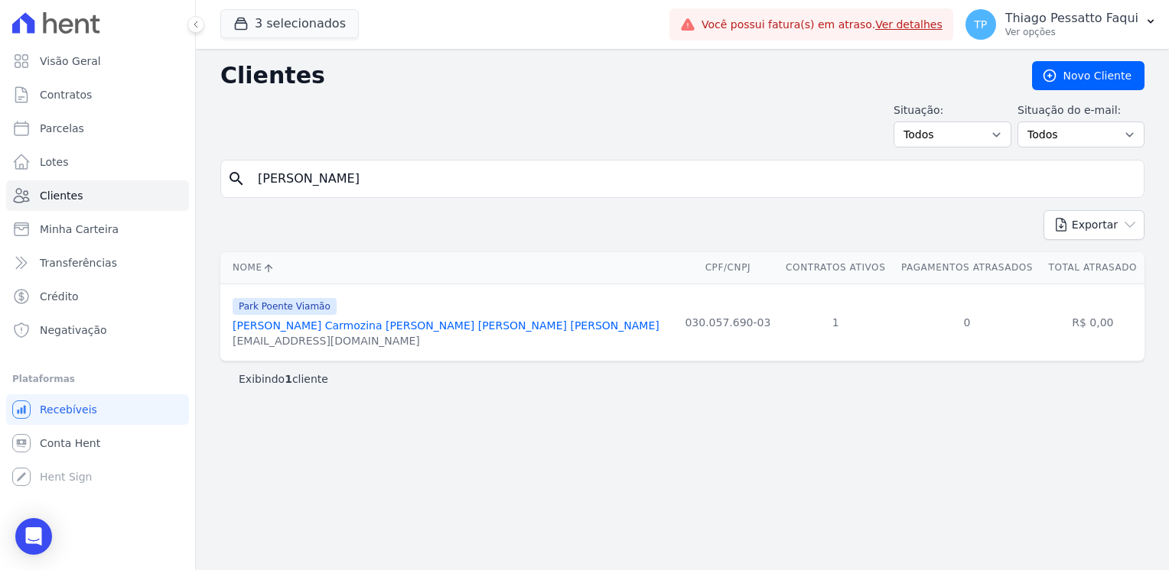
click at [379, 190] on input "fernanda carmozina" at bounding box center [693, 179] width 889 height 31
type input "estefane"
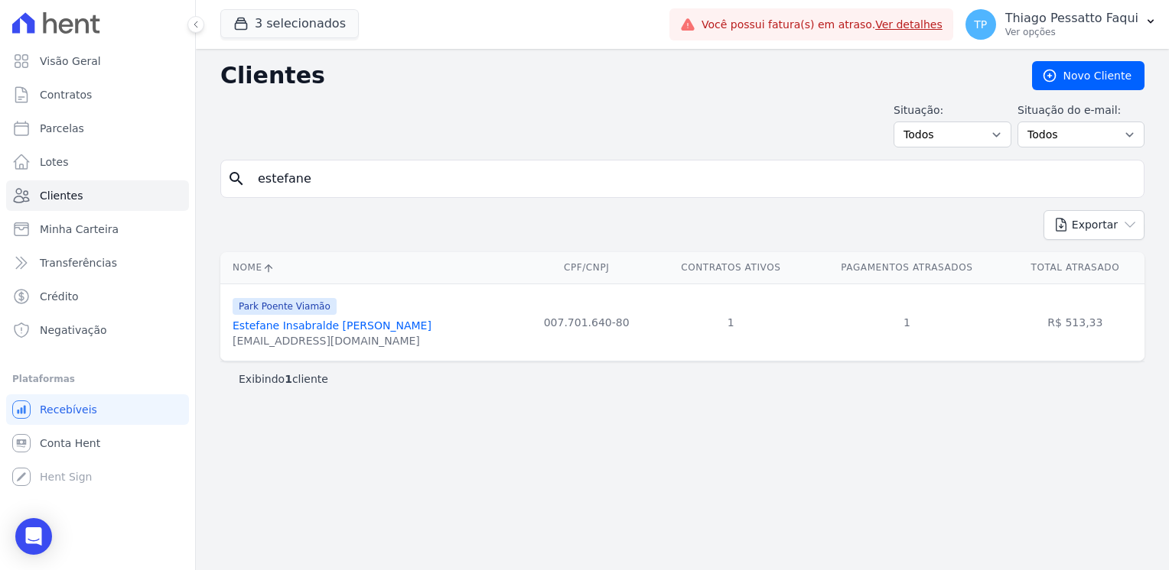
click at [390, 180] on input "estefane" at bounding box center [693, 179] width 889 height 31
type input "emillyn"
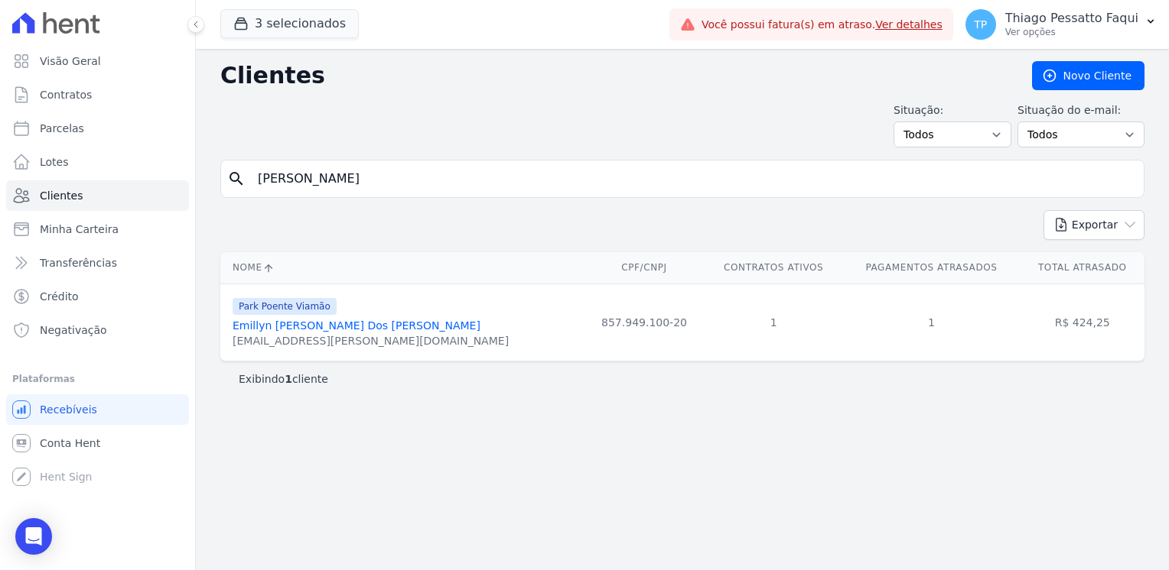
click at [468, 191] on input "emillyn" at bounding box center [693, 179] width 889 height 31
type input "bruno mansur"
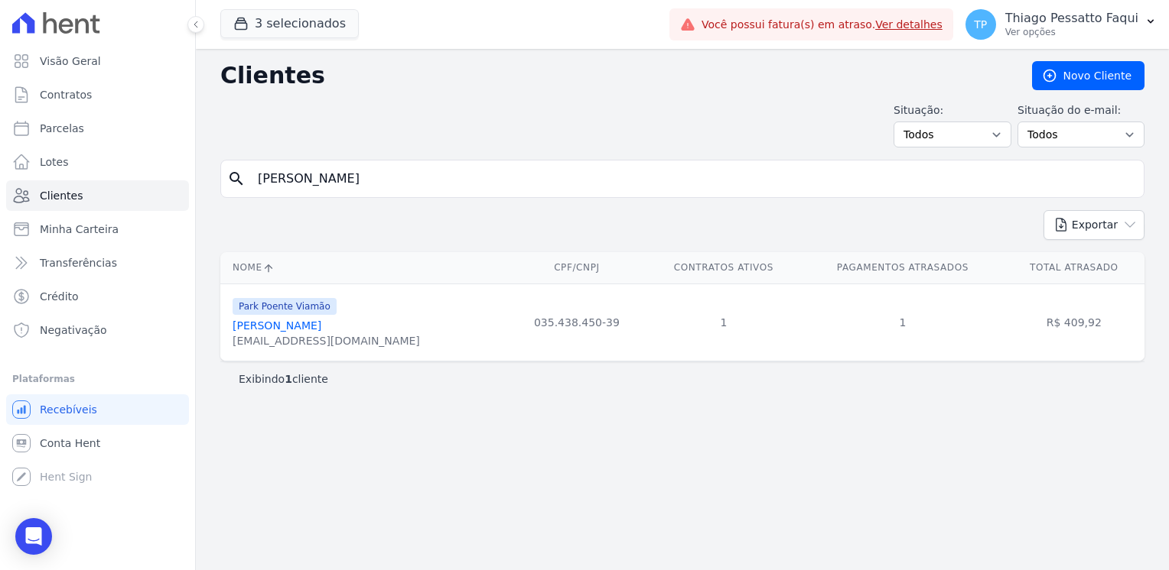
click at [380, 187] on input "bruno mansur" at bounding box center [693, 179] width 889 height 31
type input "ariane"
click at [380, 187] on input "ariane" at bounding box center [693, 179] width 889 height 31
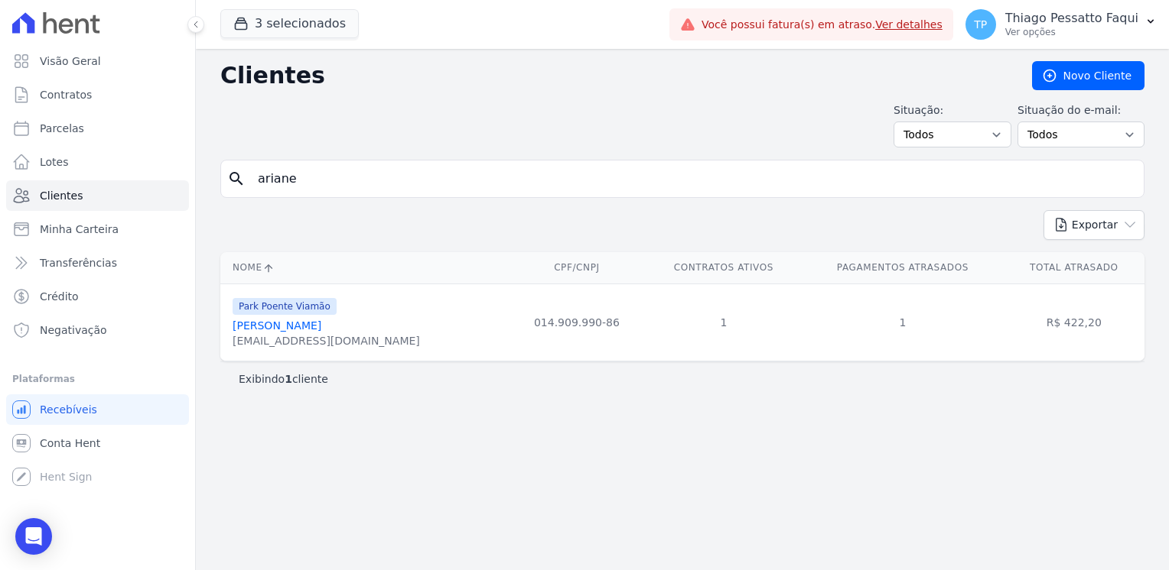
click at [380, 187] on input "ariane" at bounding box center [693, 179] width 889 height 31
type input "andrea"
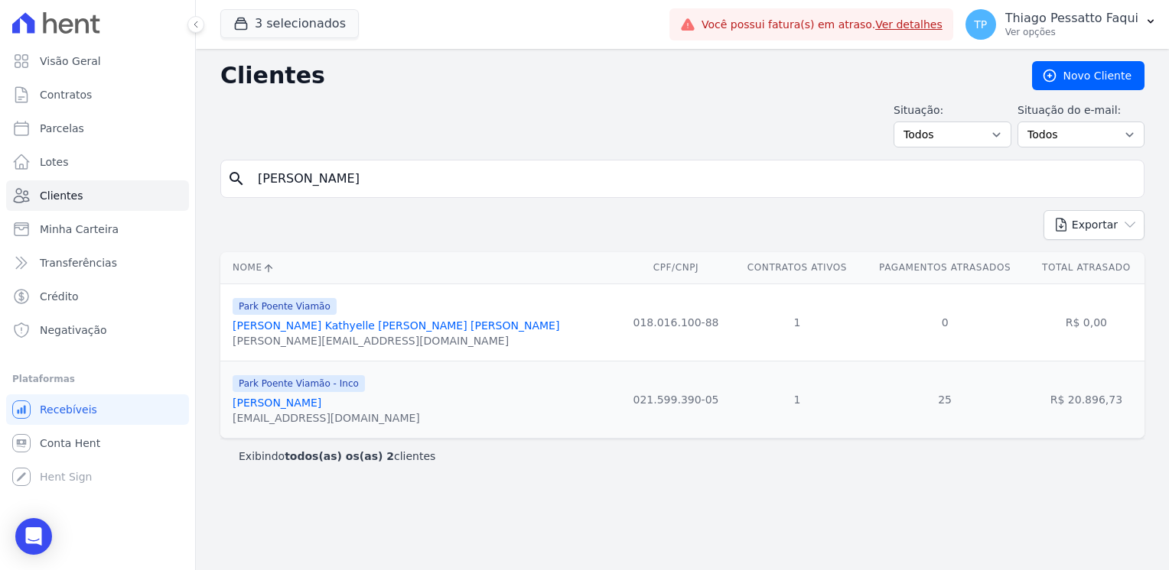
click at [328, 182] on input "andrea" at bounding box center [693, 179] width 889 height 31
type input "ana paula"
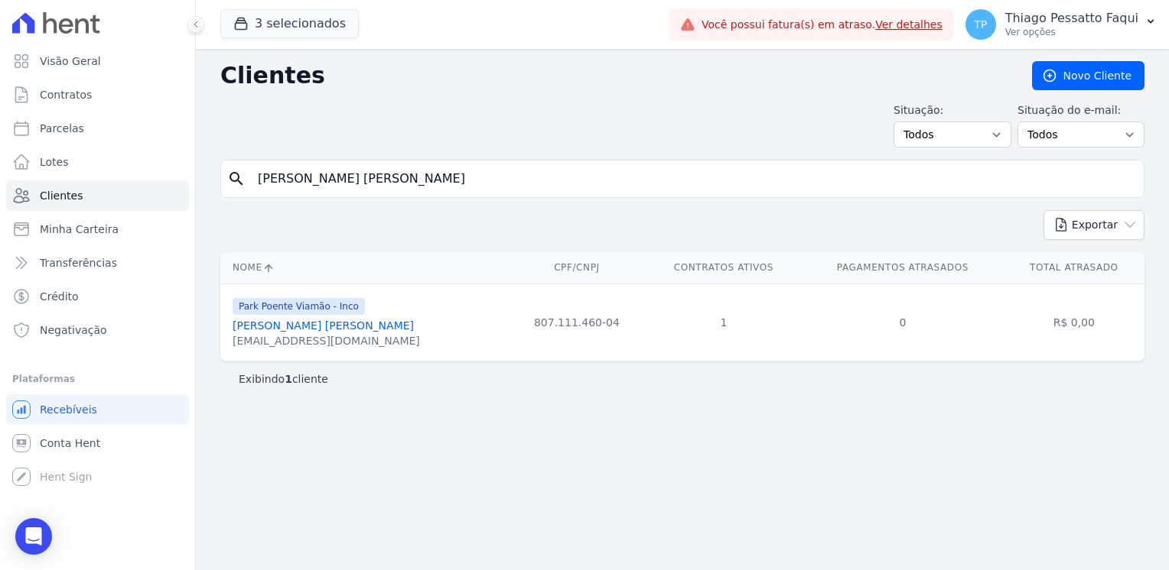
click at [409, 177] on input "ana paula" at bounding box center [693, 179] width 889 height 31
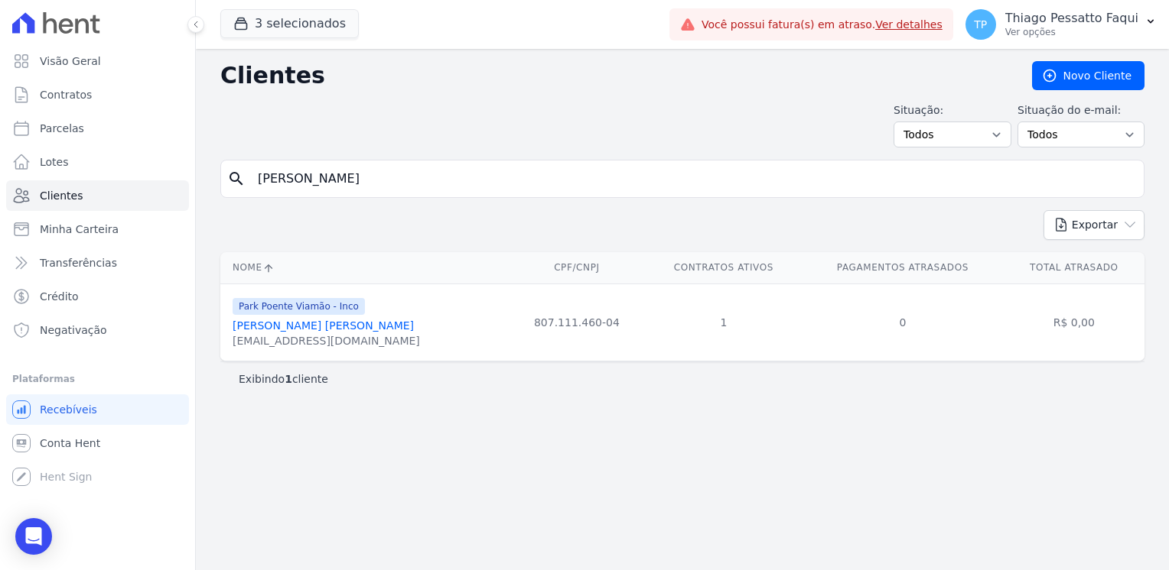
type input "fabiana costa"
